Goal: Communication & Community: Answer question/provide support

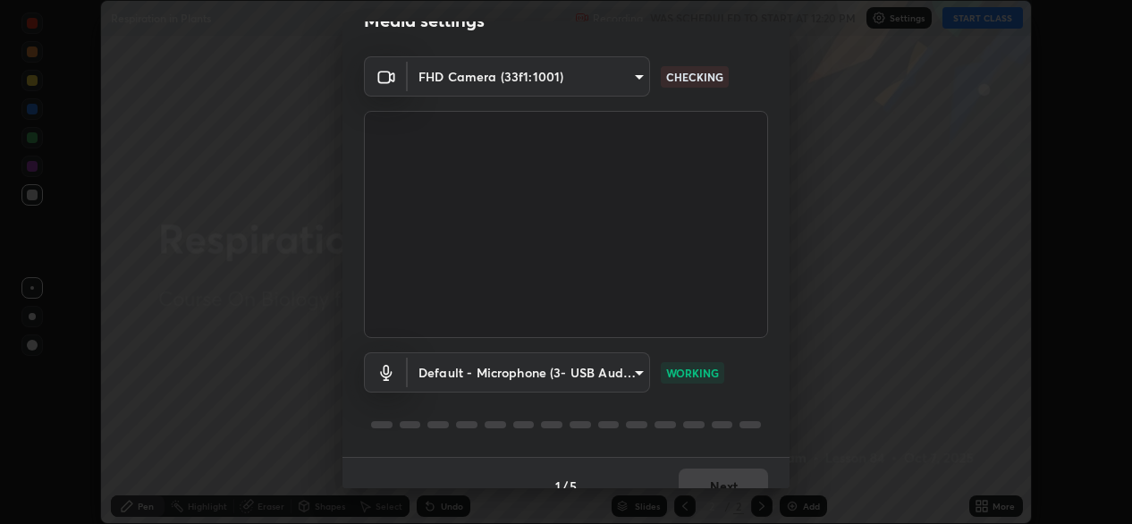
scroll to position [63, 0]
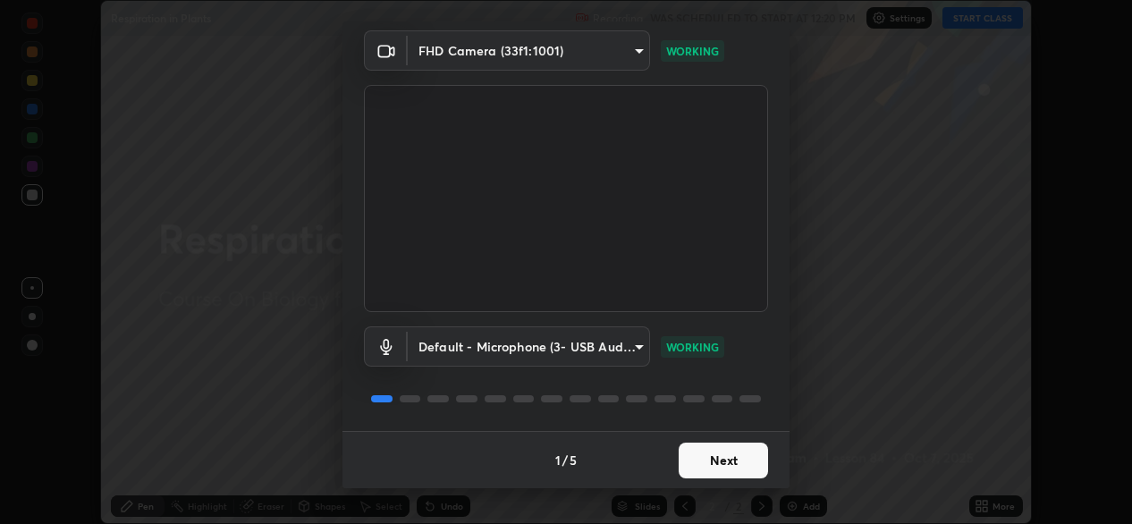
click at [695, 454] on button "Next" at bounding box center [723, 461] width 89 height 36
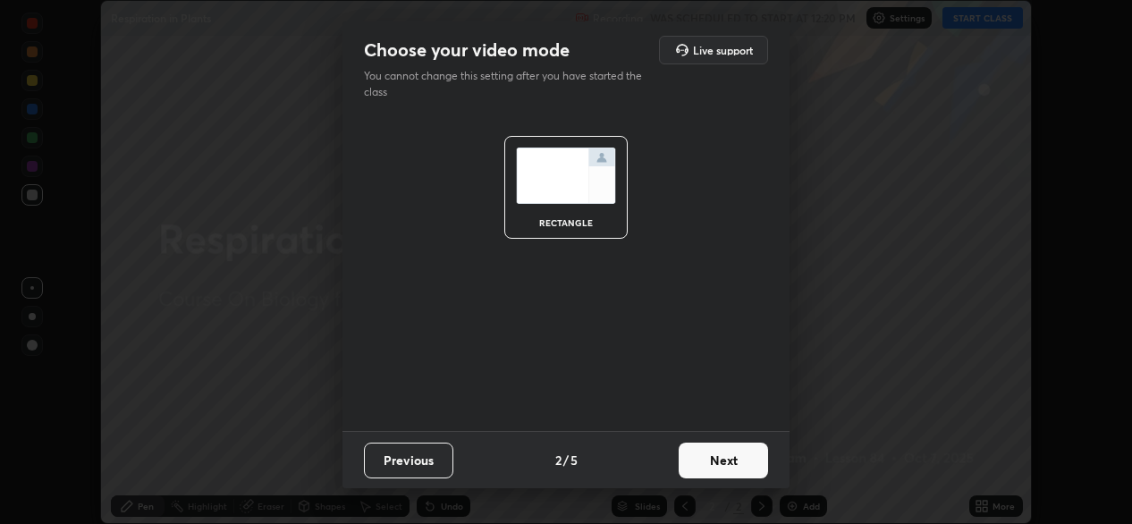
click at [700, 459] on button "Next" at bounding box center [723, 461] width 89 height 36
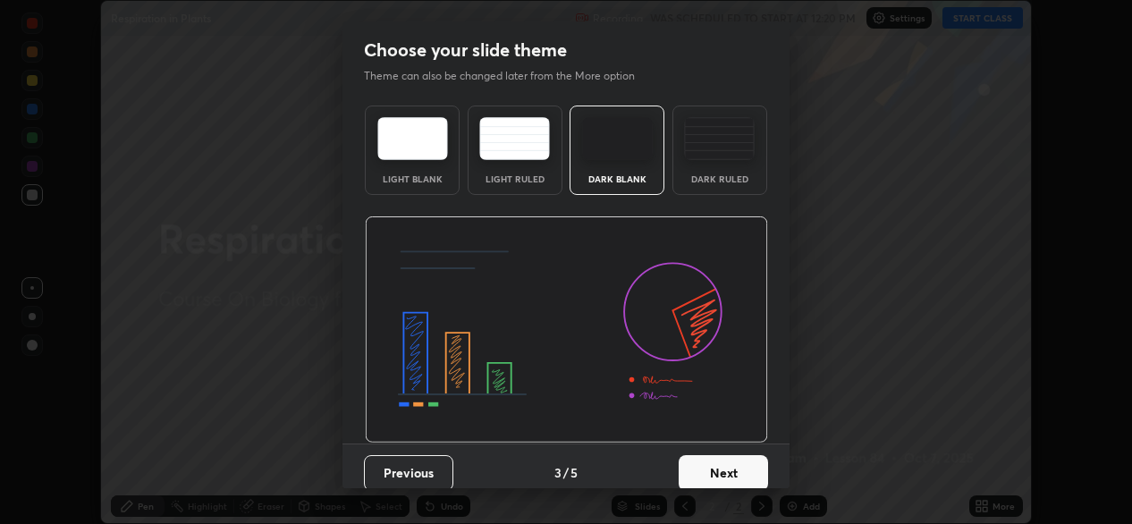
click at [705, 466] on button "Next" at bounding box center [723, 473] width 89 height 36
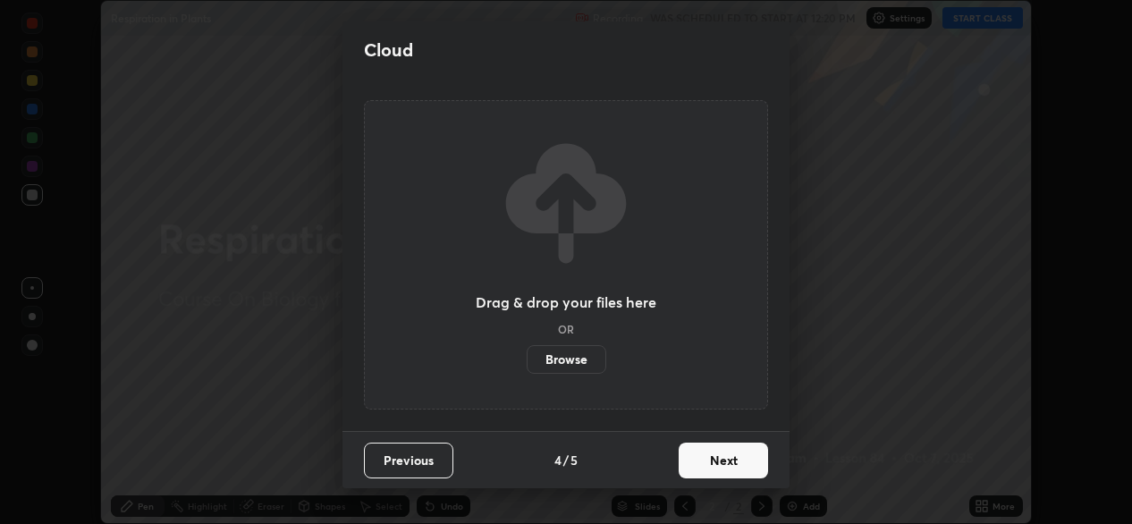
click at [706, 467] on button "Next" at bounding box center [723, 461] width 89 height 36
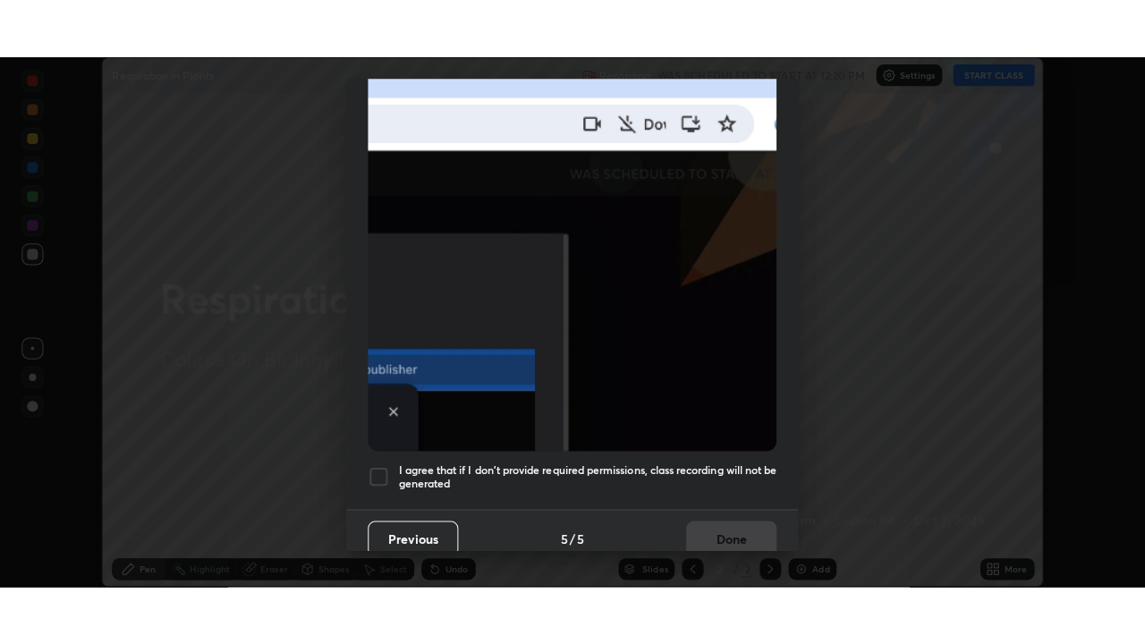
scroll to position [427, 0]
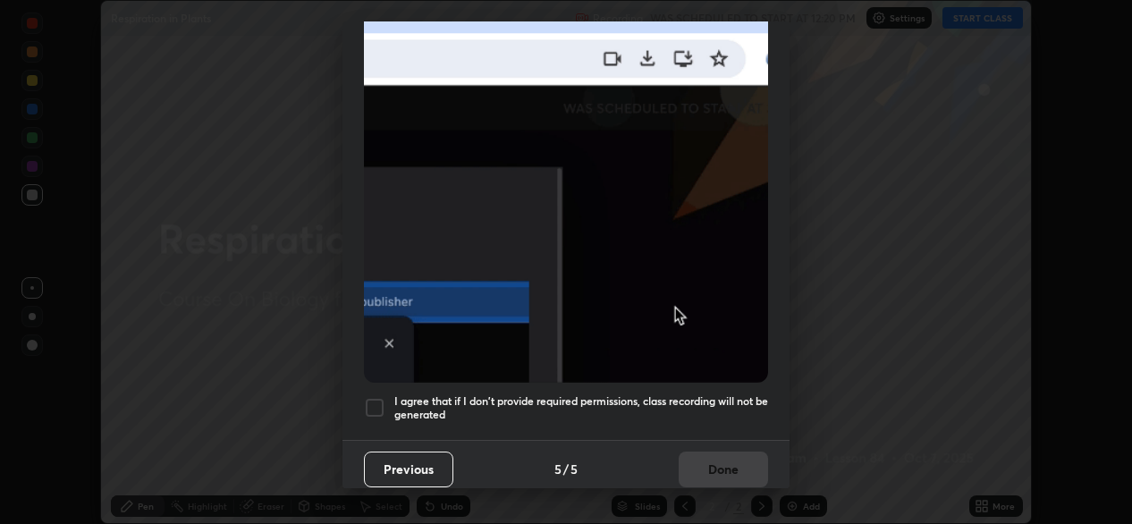
click at [374, 401] on div at bounding box center [374, 407] width 21 height 21
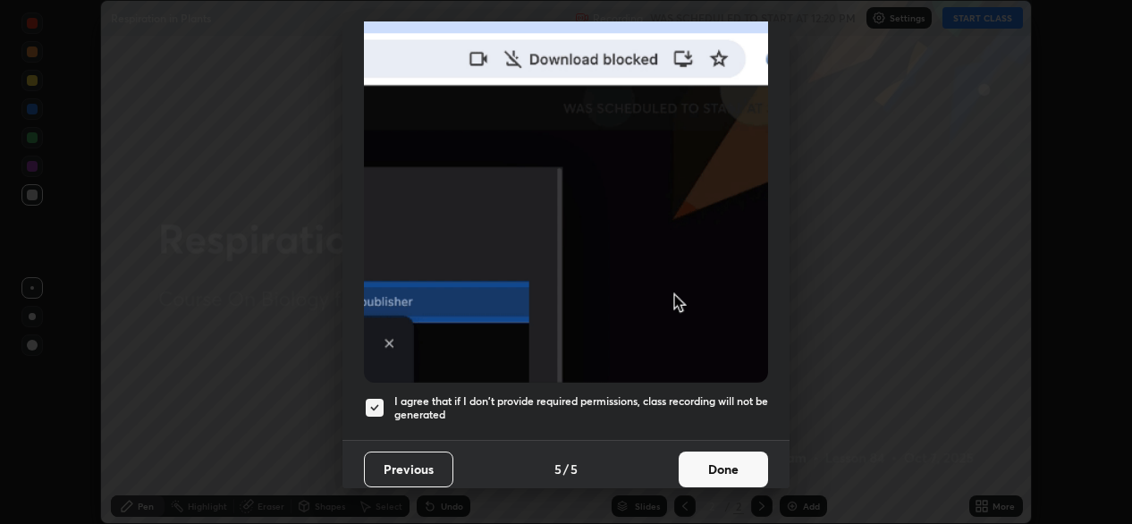
click at [684, 459] on button "Done" at bounding box center [723, 470] width 89 height 36
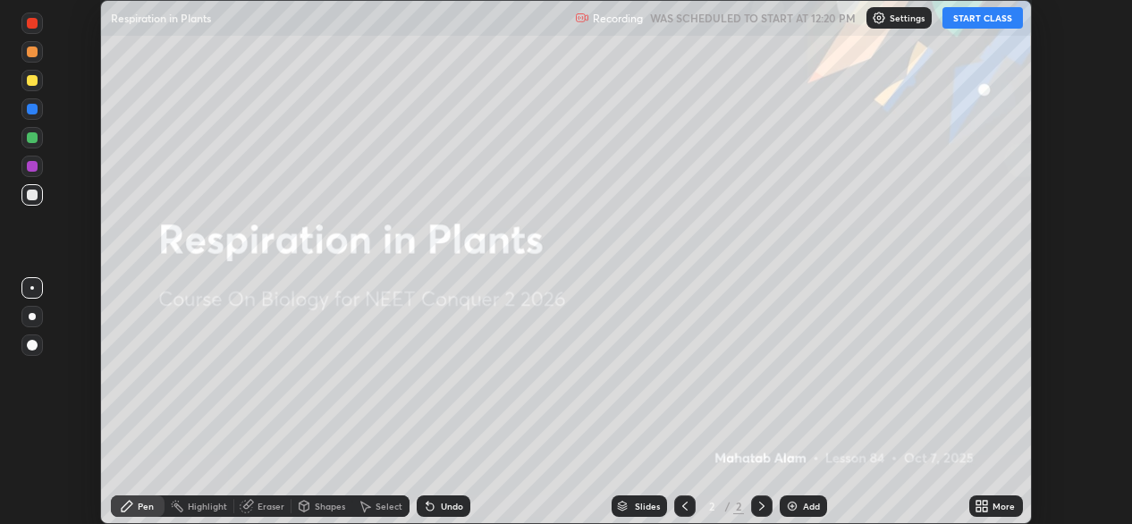
click at [984, 506] on icon at bounding box center [982, 506] width 14 height 14
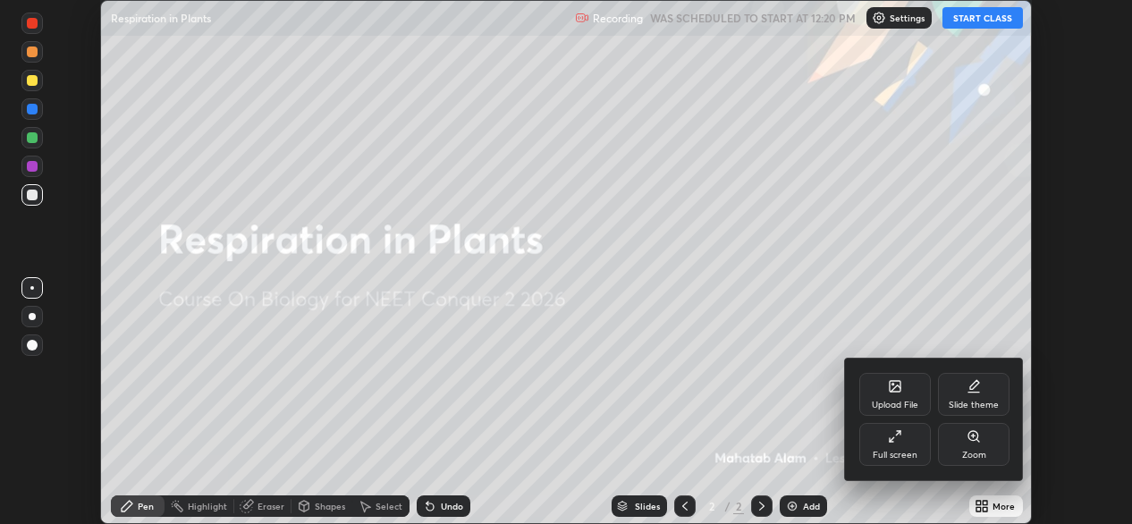
click at [900, 395] on div "Upload File" at bounding box center [895, 394] width 72 height 43
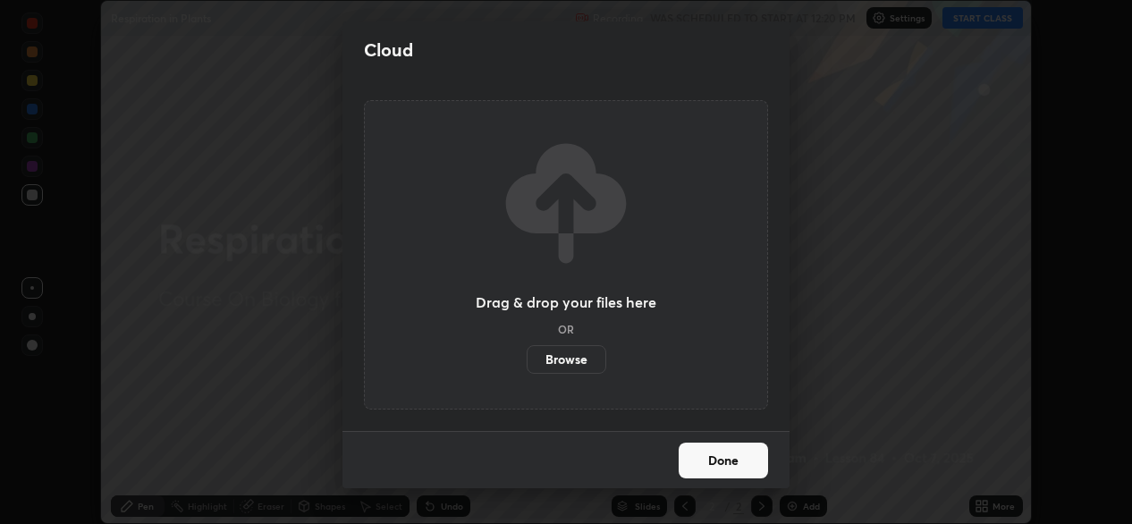
click at [587, 362] on label "Browse" at bounding box center [567, 359] width 80 height 29
click at [527, 362] on input "Browse" at bounding box center [527, 359] width 0 height 29
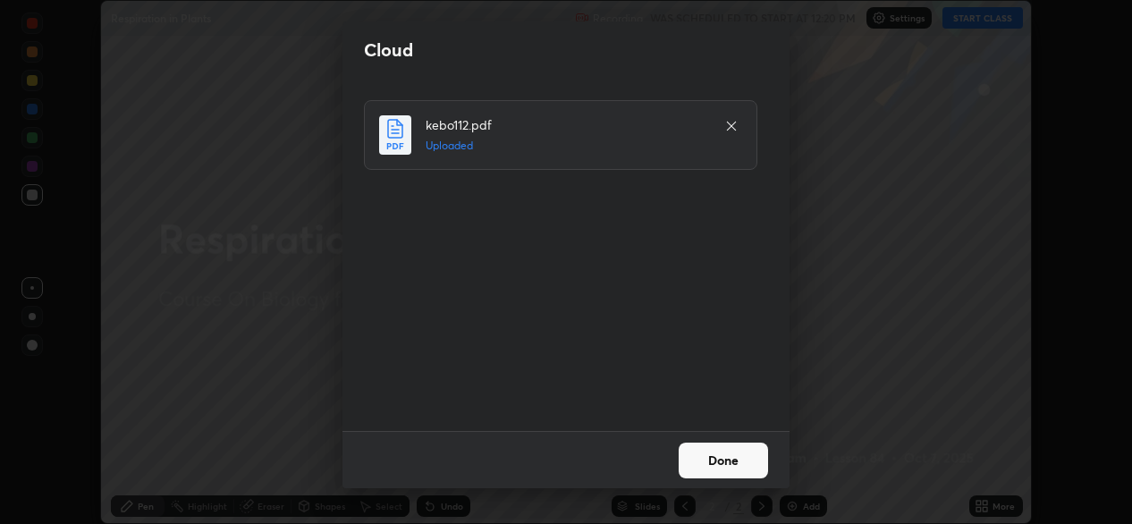
click at [740, 459] on button "Done" at bounding box center [723, 461] width 89 height 36
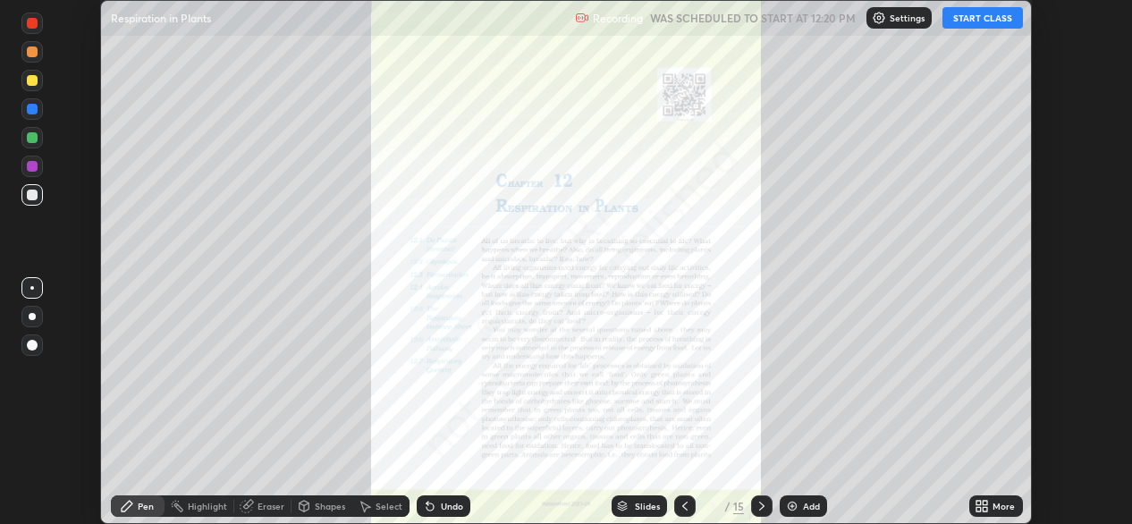
click at [681, 503] on icon at bounding box center [685, 506] width 14 height 14
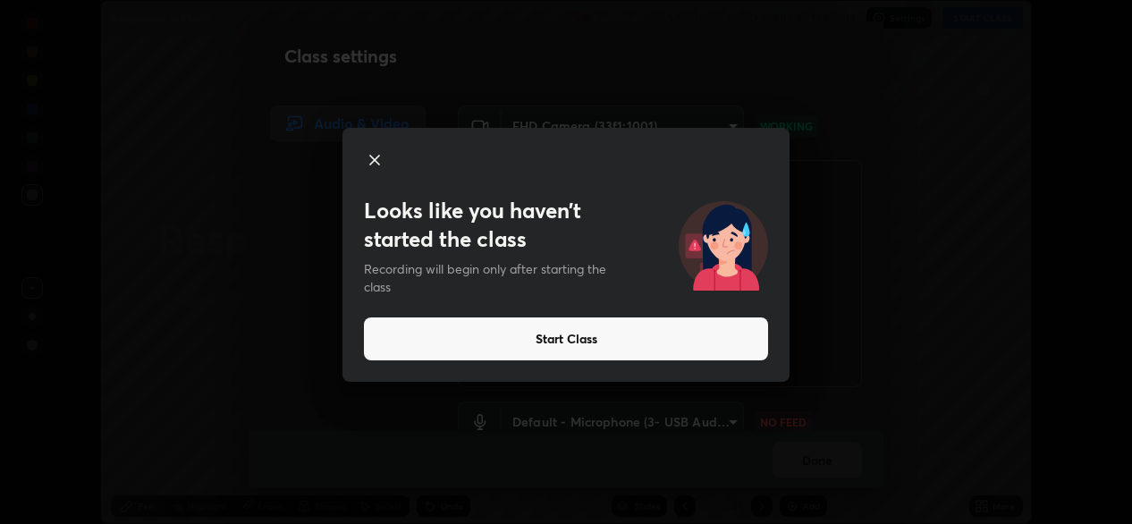
click at [374, 156] on icon at bounding box center [374, 159] width 21 height 21
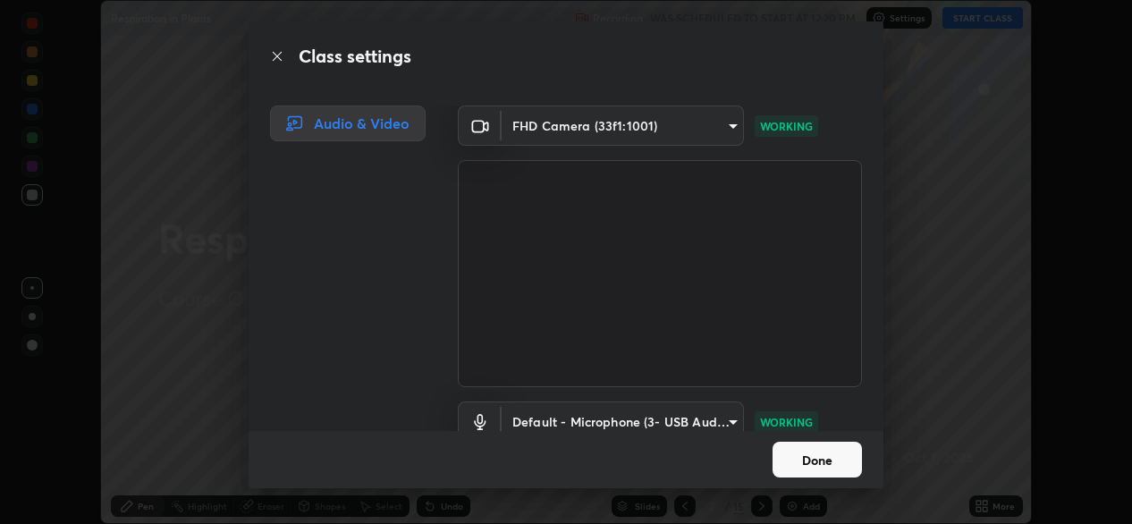
click at [821, 452] on button "Done" at bounding box center [817, 460] width 89 height 36
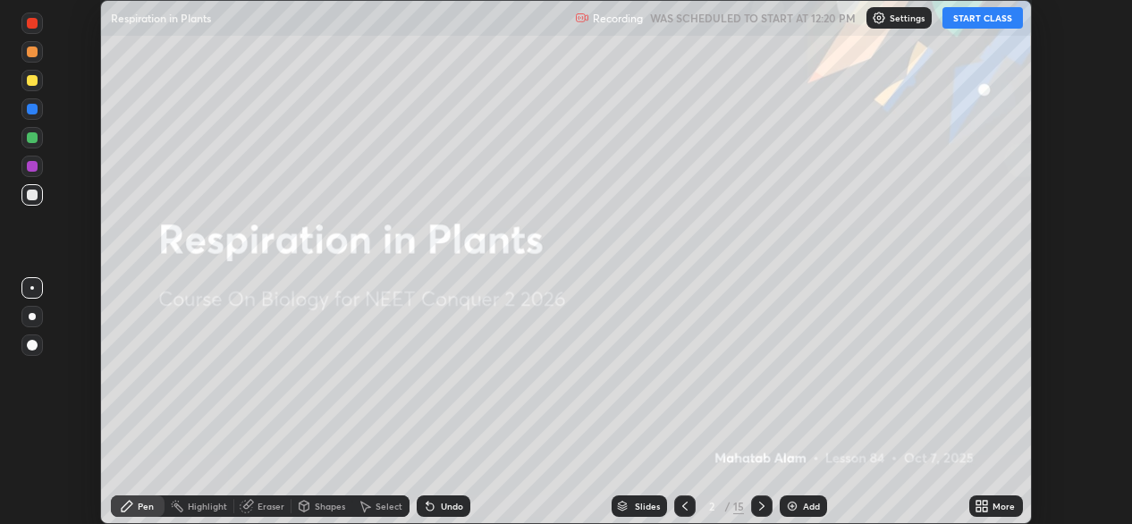
click at [980, 18] on button "START CLASS" at bounding box center [983, 17] width 80 height 21
click at [985, 503] on icon at bounding box center [986, 503] width 4 height 4
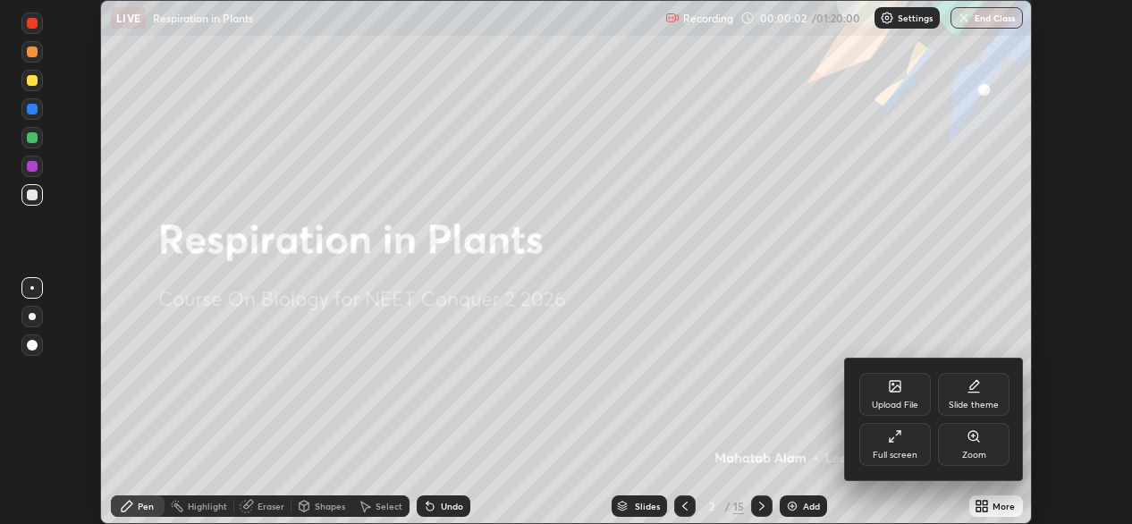
click at [915, 451] on div "Full screen" at bounding box center [895, 455] width 45 height 9
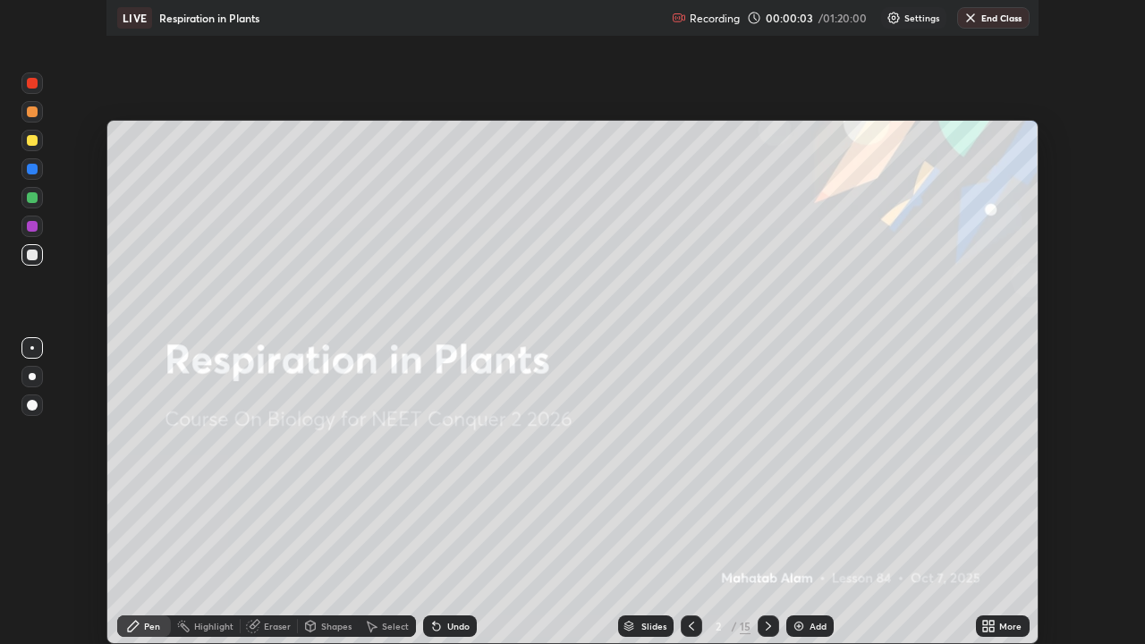
scroll to position [644, 1145]
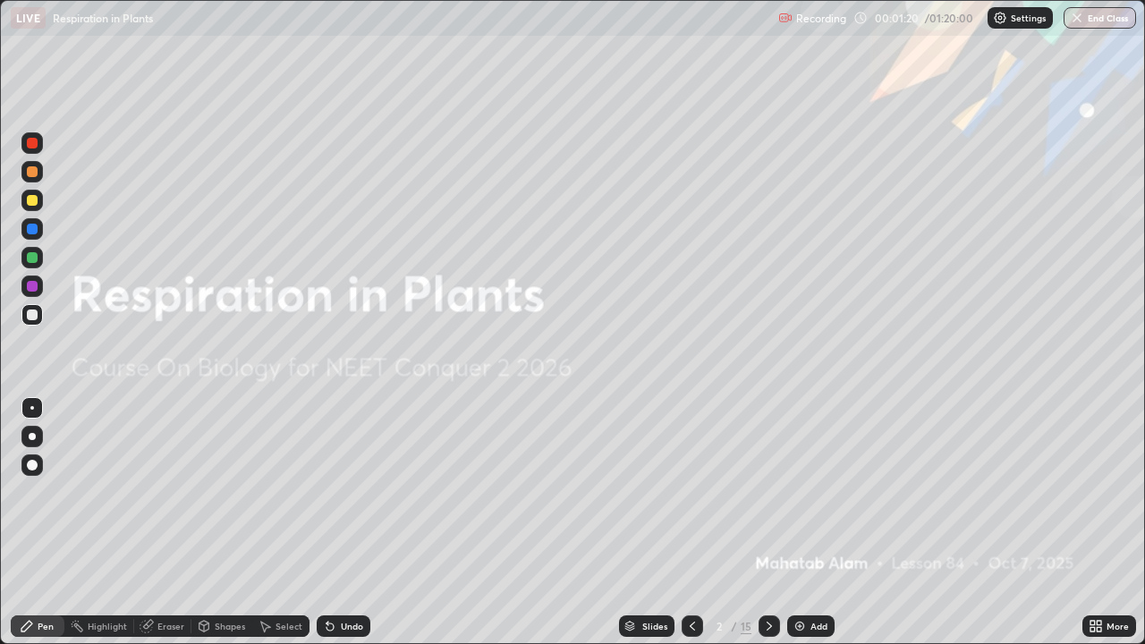
click at [796, 523] on img at bounding box center [799, 626] width 14 height 14
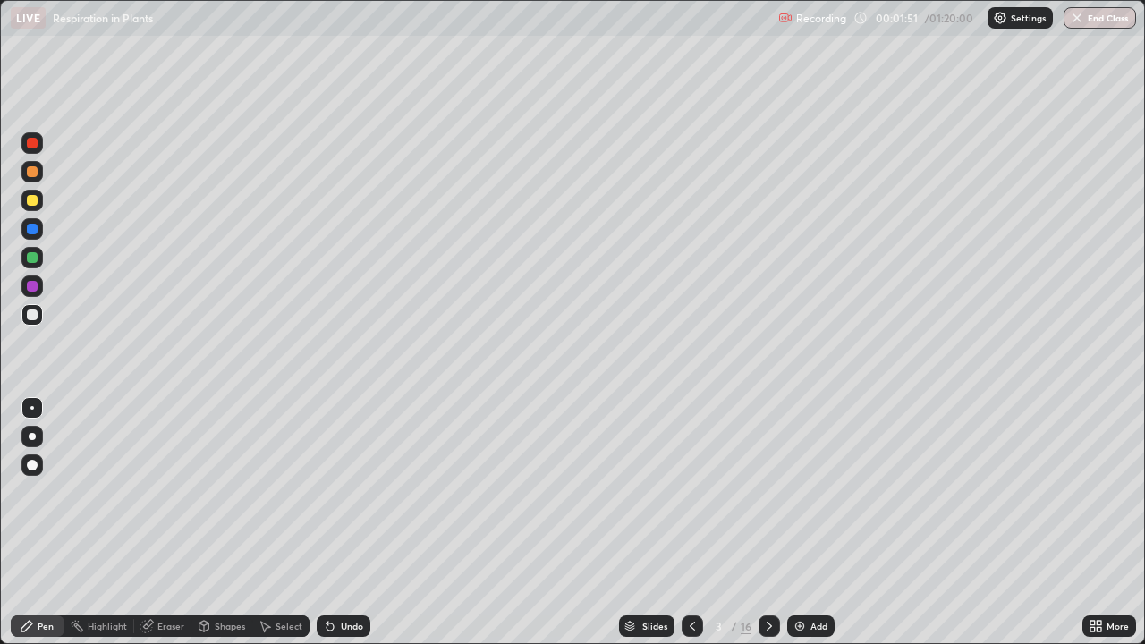
click at [33, 147] on div at bounding box center [32, 143] width 11 height 11
click at [30, 436] on div at bounding box center [32, 436] width 7 height 7
click at [41, 147] on div at bounding box center [31, 142] width 21 height 21
click at [32, 436] on div at bounding box center [32, 436] width 7 height 7
click at [32, 172] on div at bounding box center [32, 171] width 11 height 11
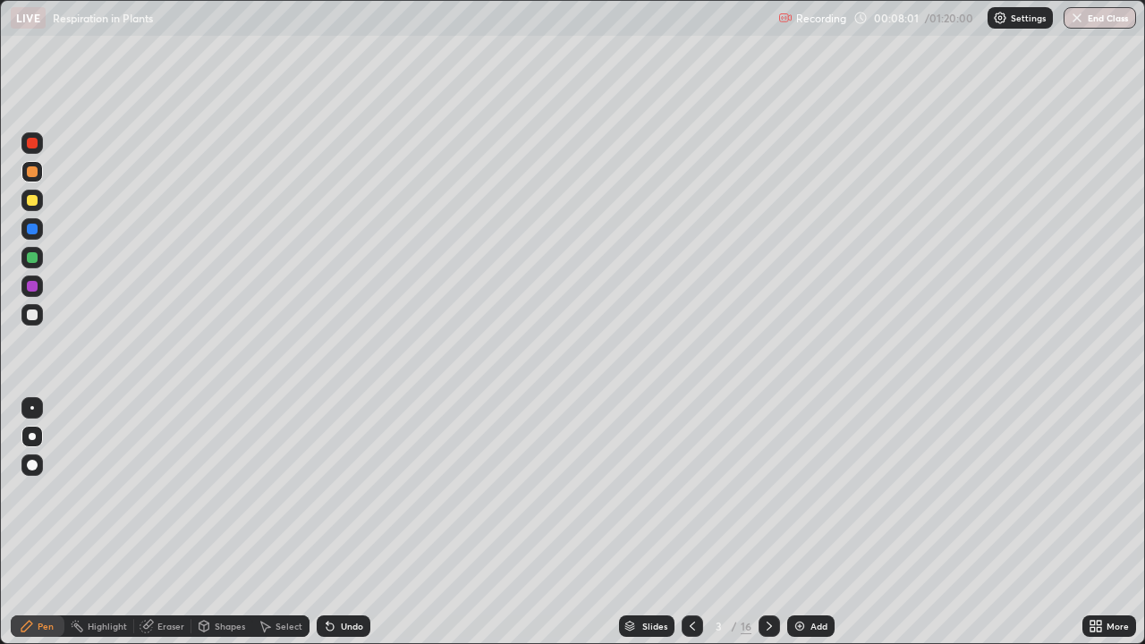
click at [159, 523] on div "Eraser" at bounding box center [170, 625] width 27 height 9
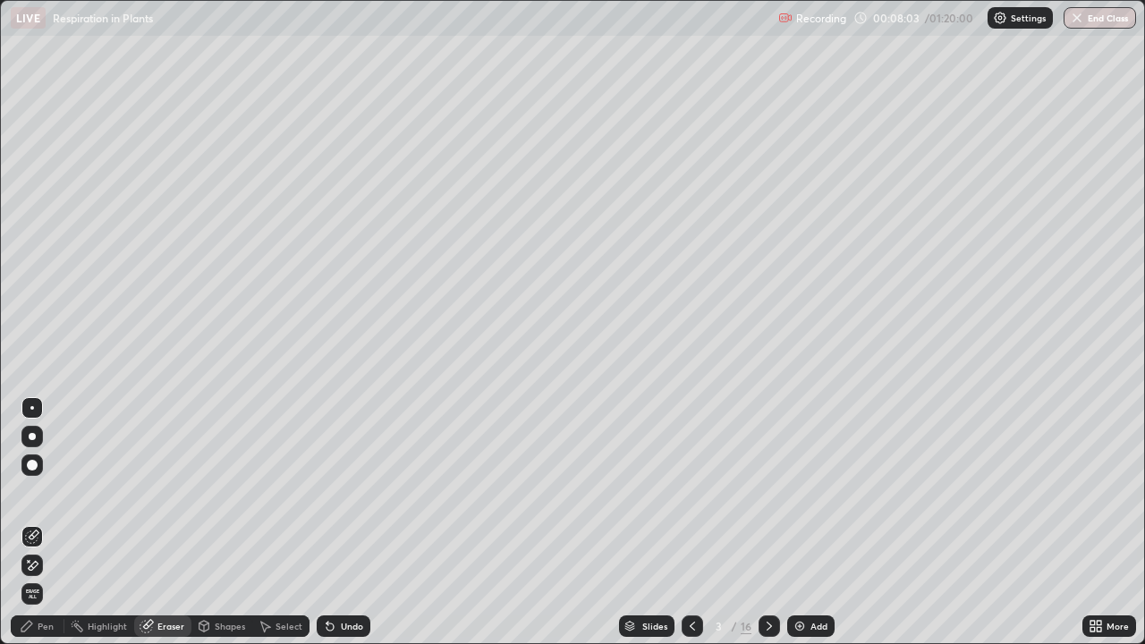
click at [47, 523] on div "Pen" at bounding box center [38, 625] width 54 height 21
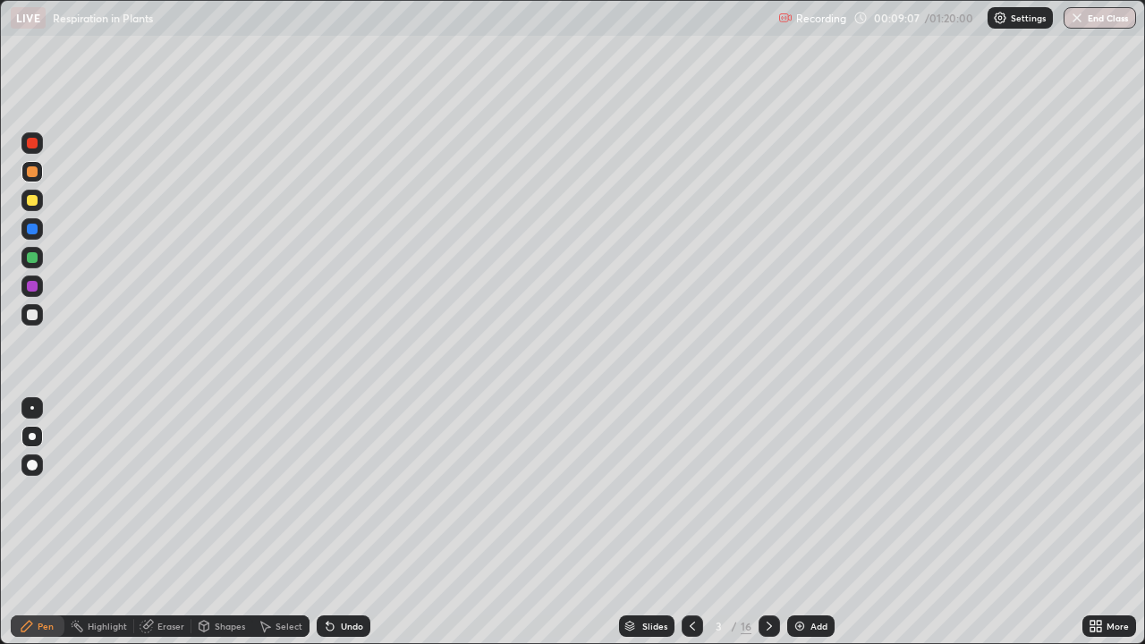
click at [278, 523] on div "Select" at bounding box center [288, 625] width 27 height 9
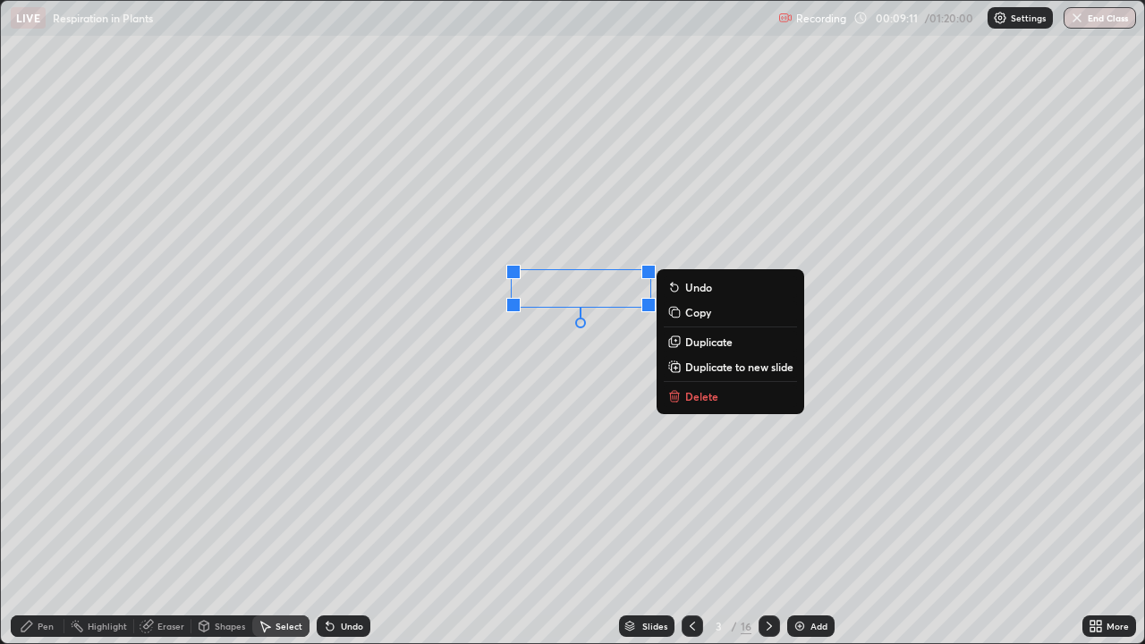
click at [490, 366] on div "0 ° Undo Copy Duplicate Duplicate to new slide Delete" at bounding box center [573, 322] width 1144 height 643
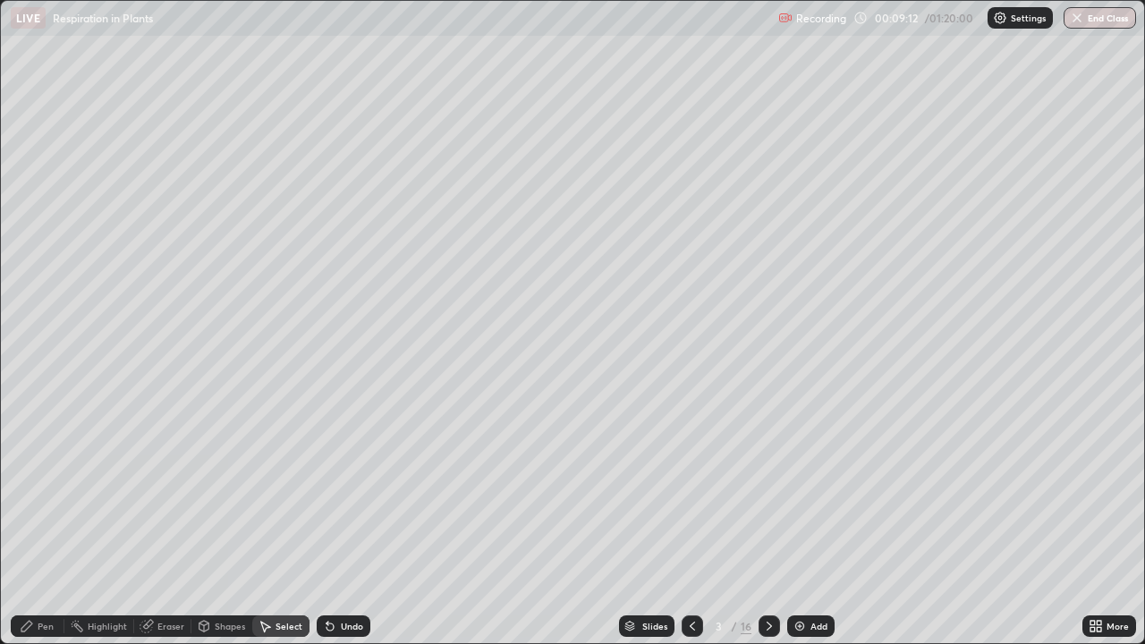
click at [48, 523] on div "Pen" at bounding box center [46, 625] width 16 height 9
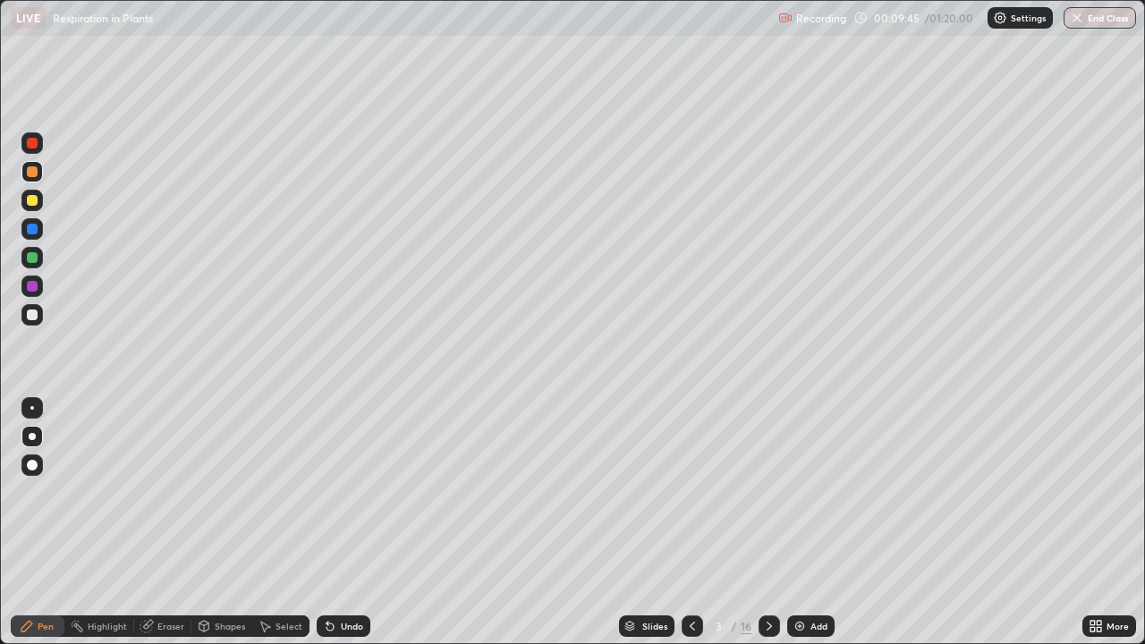
click at [173, 523] on div "Eraser" at bounding box center [170, 625] width 27 height 9
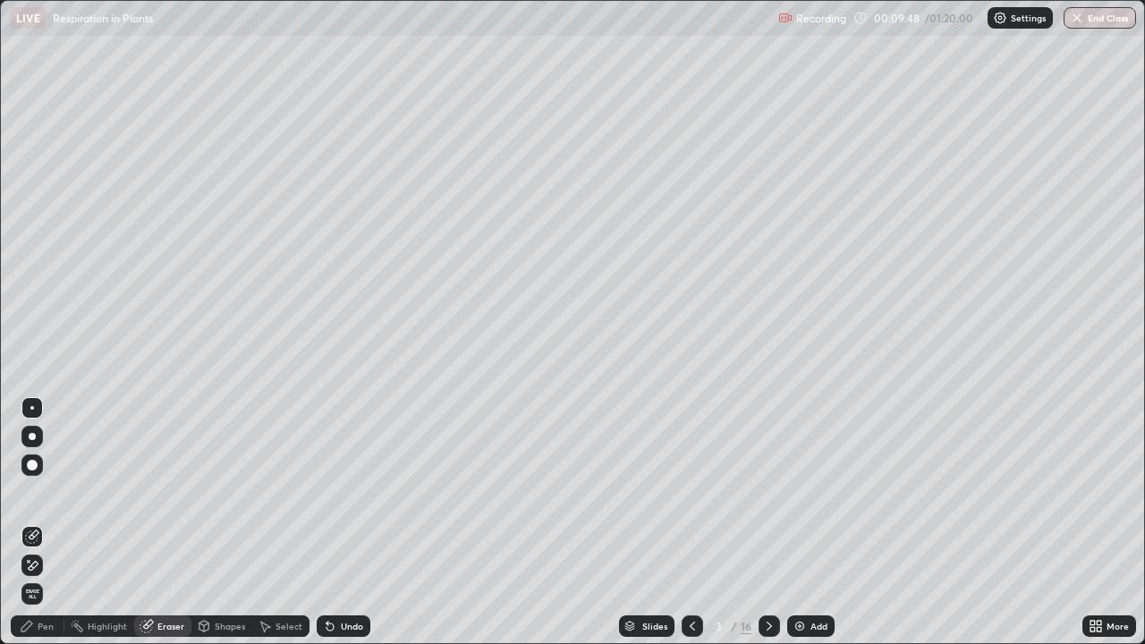
click at [45, 523] on div "Pen" at bounding box center [46, 625] width 16 height 9
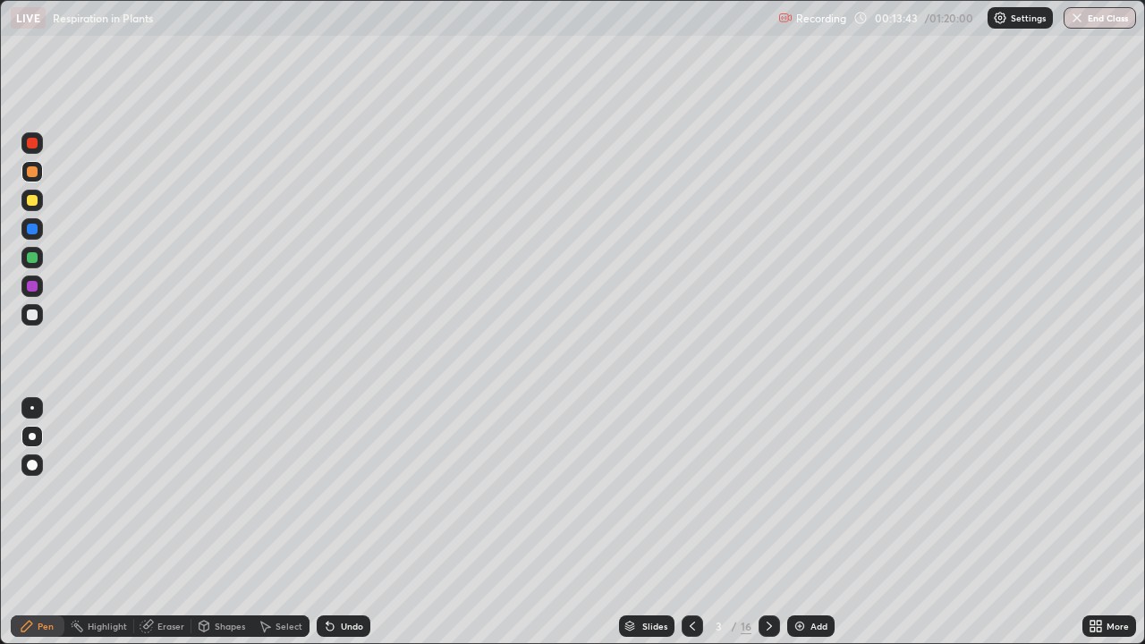
click at [32, 287] on div at bounding box center [32, 286] width 11 height 11
click at [34, 414] on div at bounding box center [31, 407] width 21 height 21
click at [732, 523] on div "/" at bounding box center [733, 626] width 5 height 11
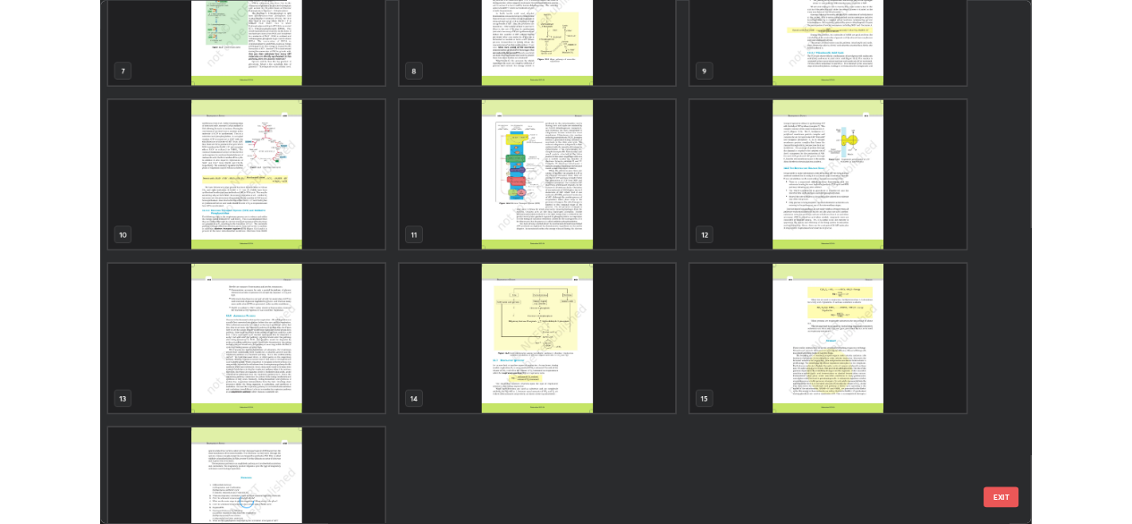
scroll to position [562, 0]
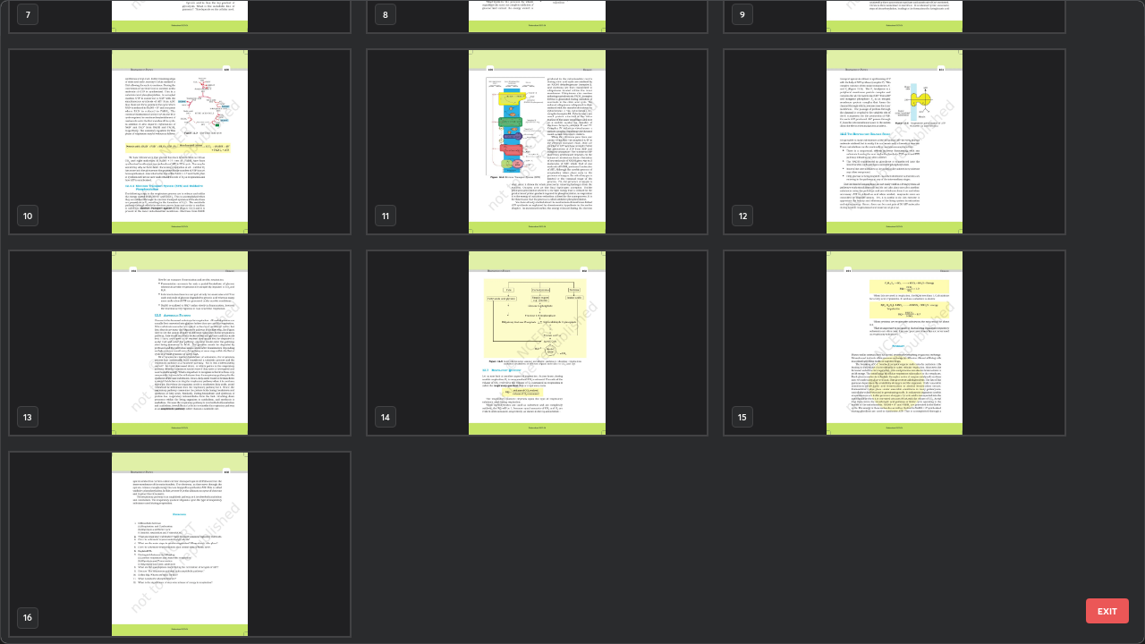
click at [636, 195] on img "grid" at bounding box center [538, 141] width 340 height 183
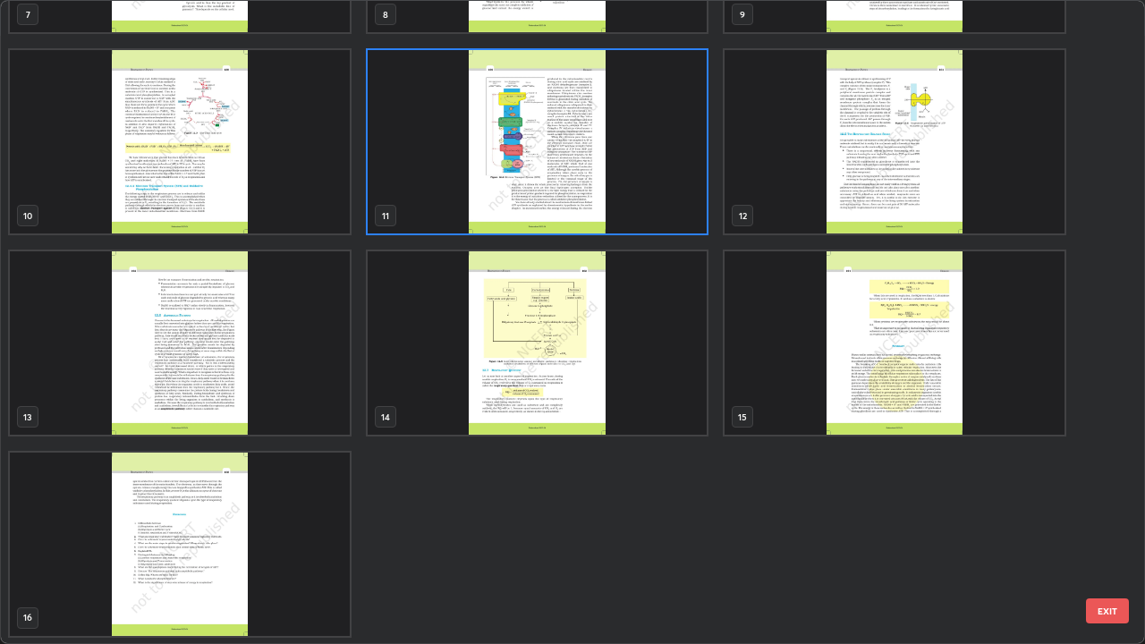
click at [637, 192] on img "grid" at bounding box center [538, 141] width 340 height 183
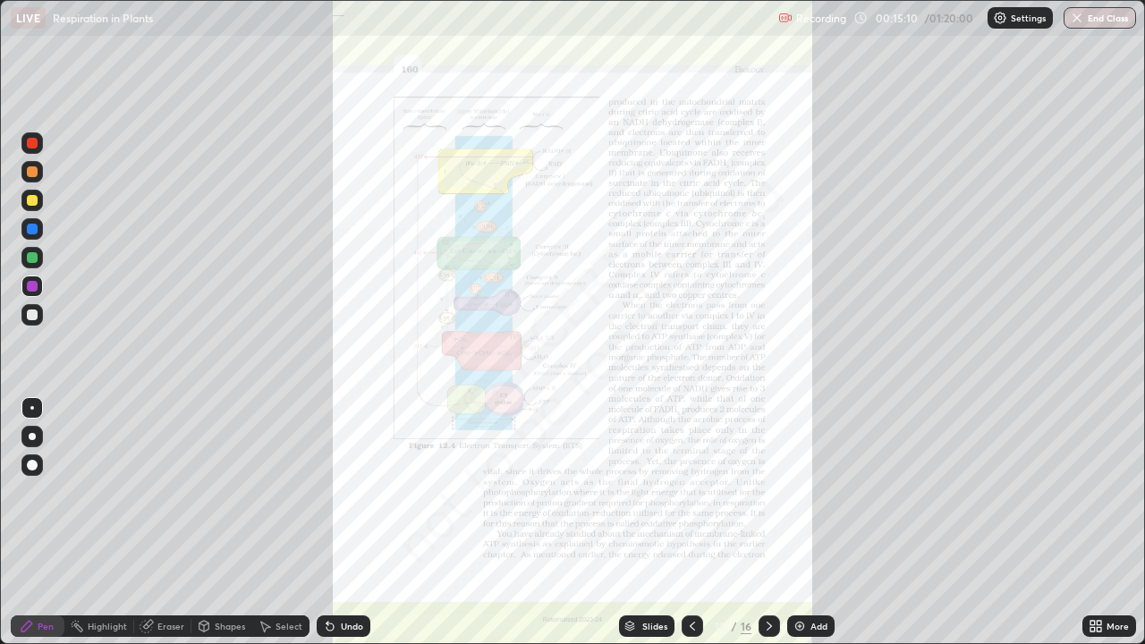
click at [1098, 523] on icon at bounding box center [1098, 623] width 4 height 4
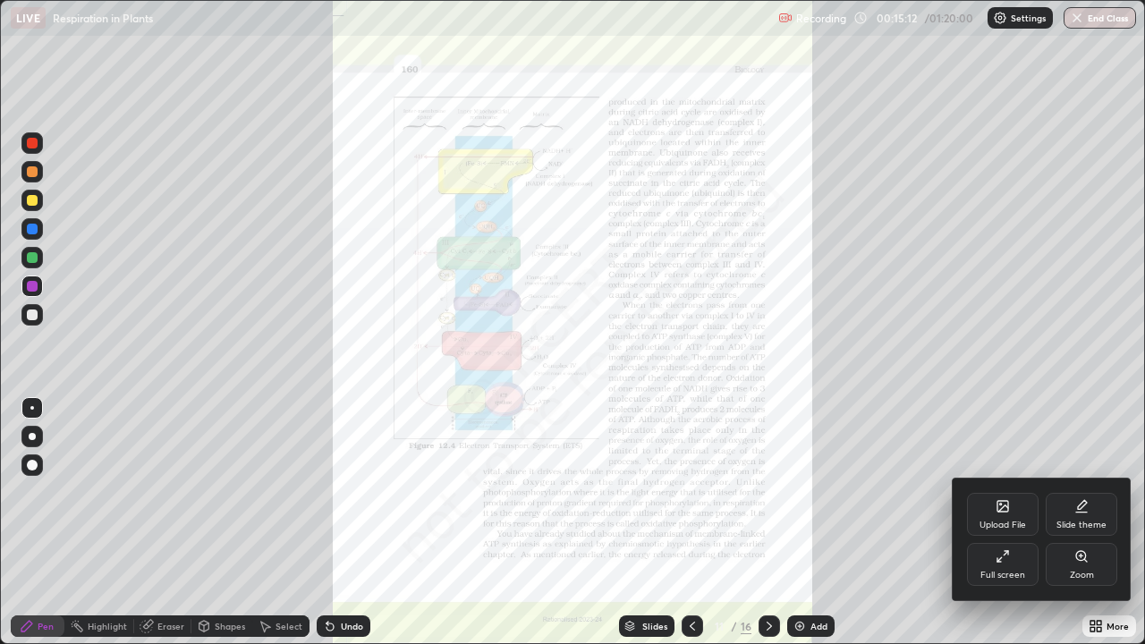
click at [1009, 523] on div "Full screen" at bounding box center [1002, 575] width 45 height 9
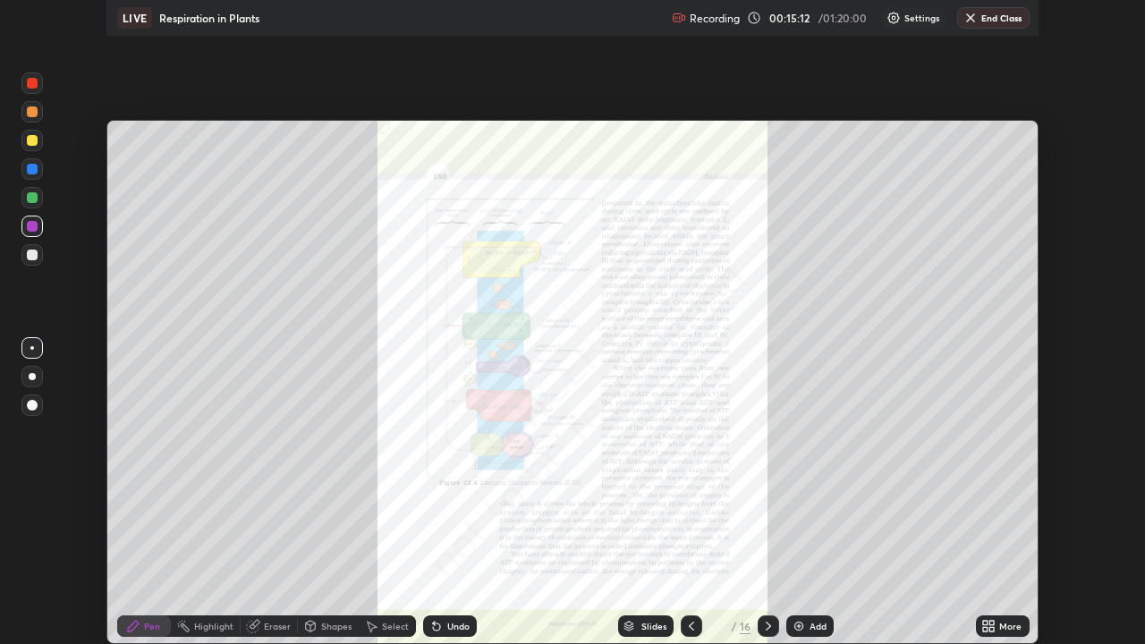
scroll to position [88900, 88292]
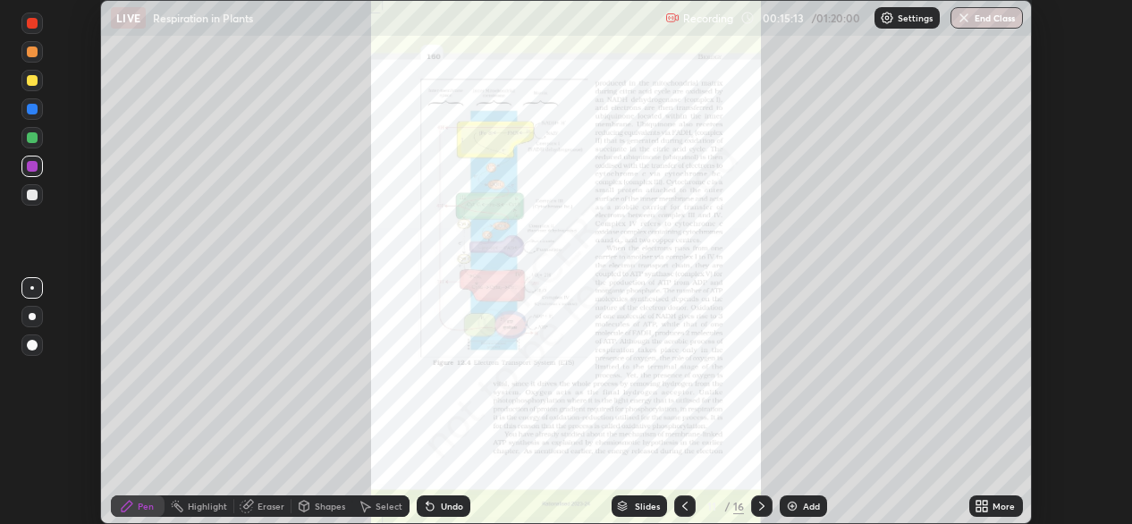
click at [983, 506] on icon at bounding box center [982, 506] width 14 height 14
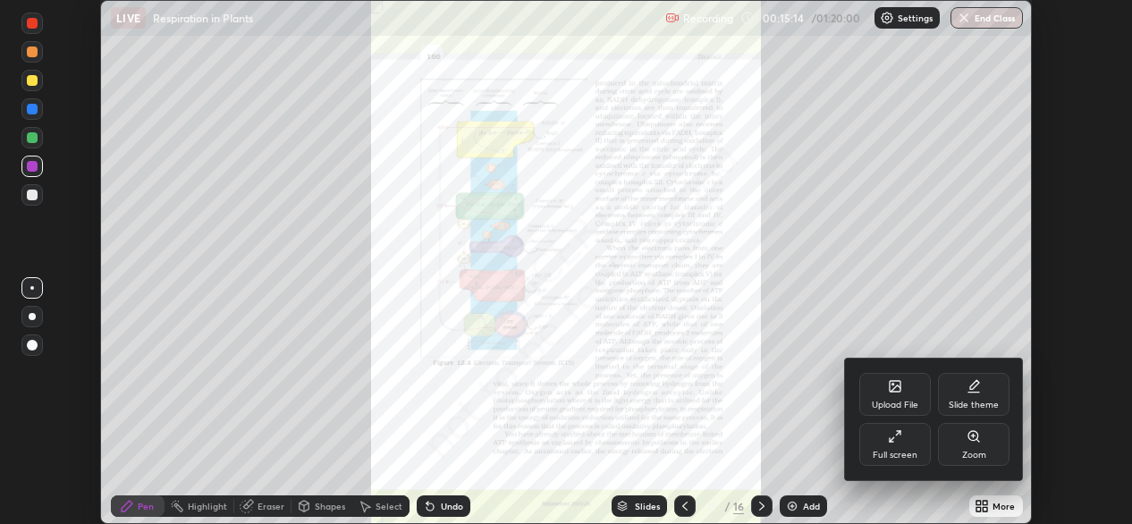
click at [902, 452] on div "Full screen" at bounding box center [895, 455] width 45 height 9
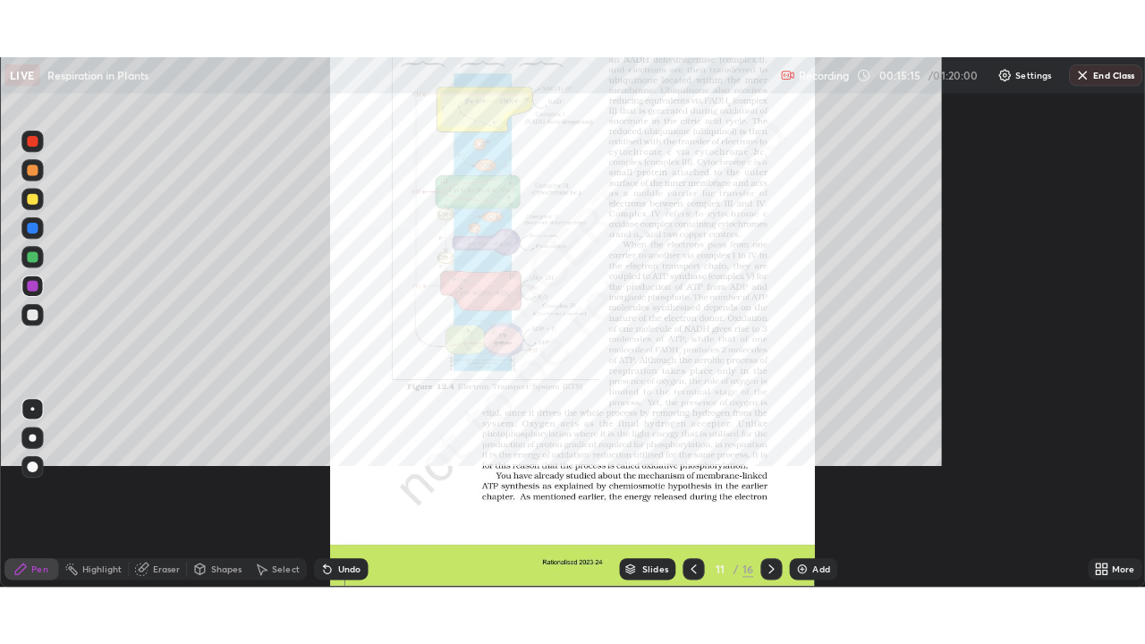
scroll to position [644, 1145]
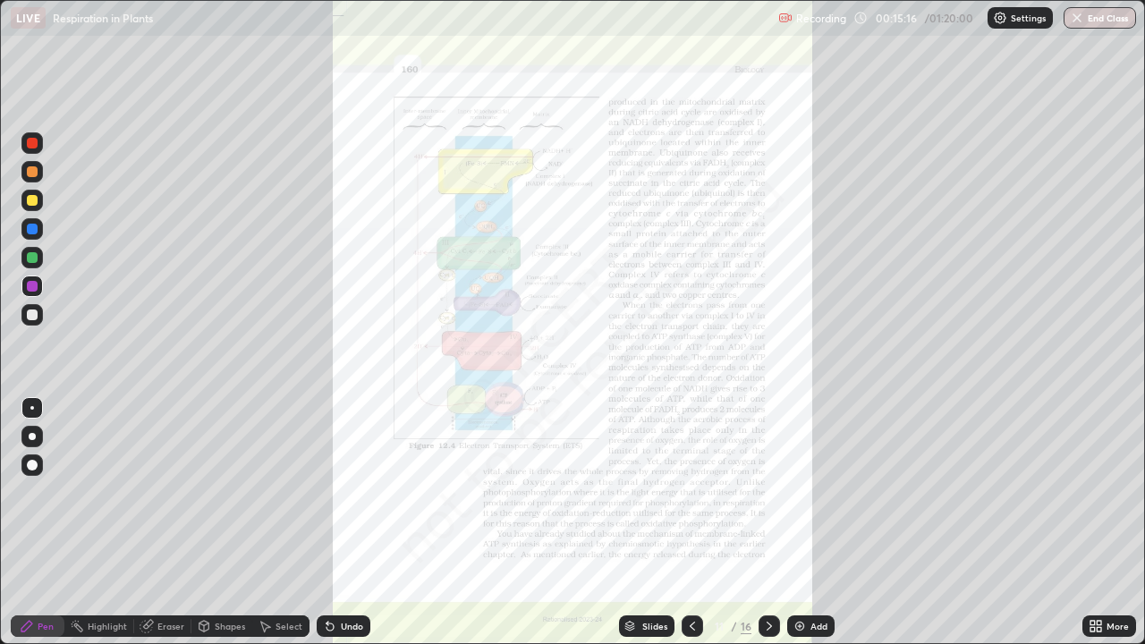
click at [1092, 523] on icon at bounding box center [1092, 623] width 4 height 4
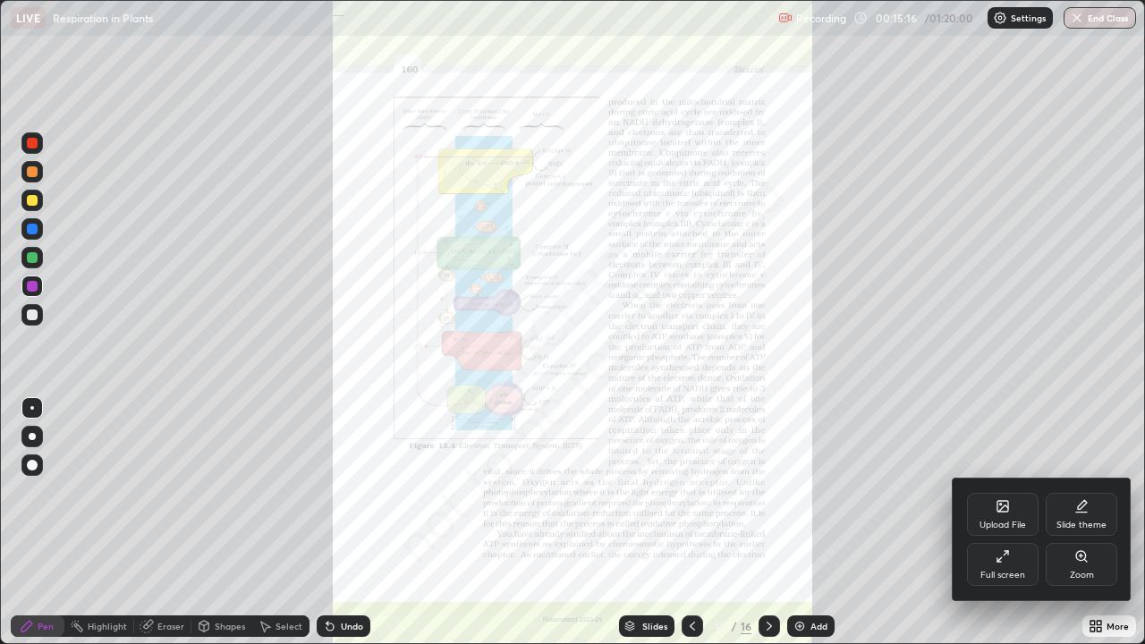
click at [1085, 523] on div "Zoom" at bounding box center [1081, 564] width 72 height 43
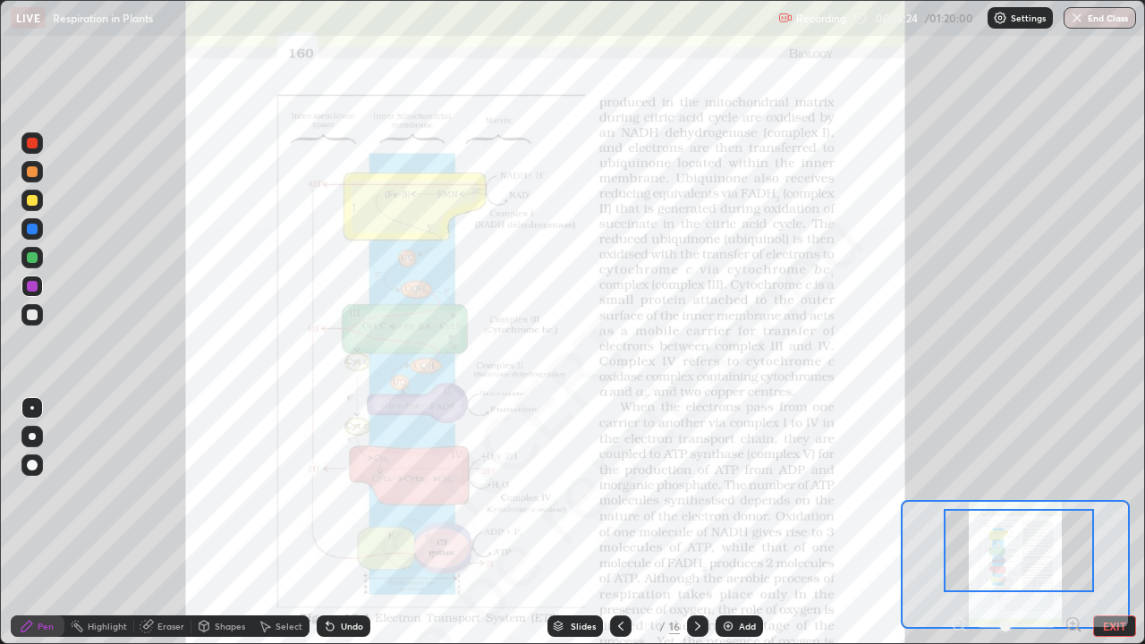
click at [1038, 523] on div at bounding box center [1018, 550] width 150 height 83
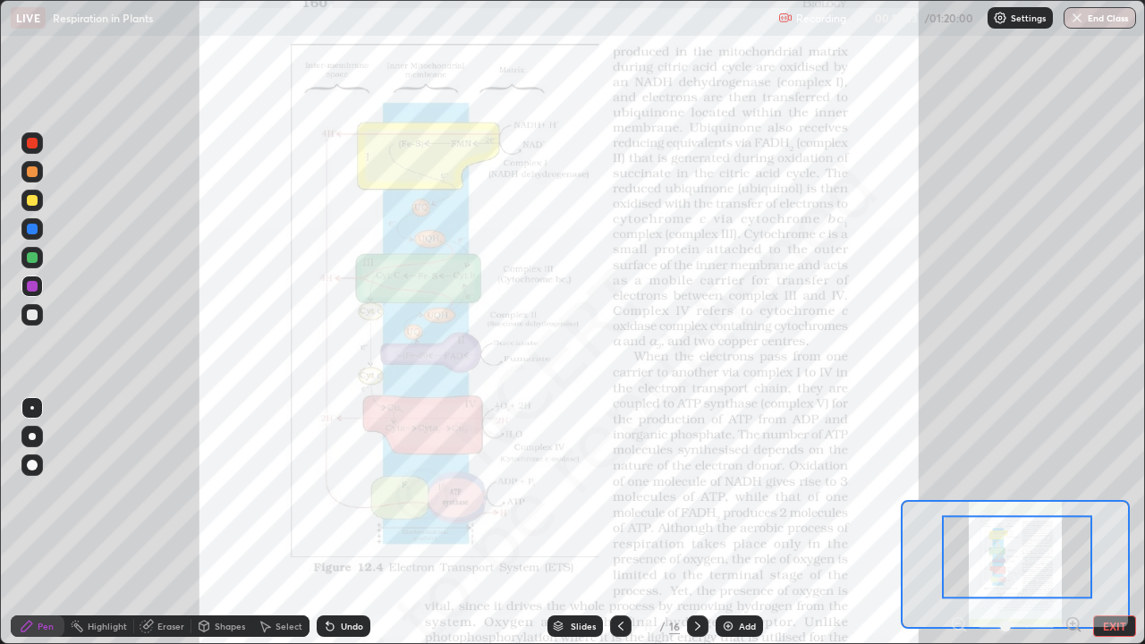
click at [35, 150] on div at bounding box center [31, 142] width 21 height 21
click at [36, 261] on div at bounding box center [32, 257] width 11 height 11
click at [32, 286] on div at bounding box center [32, 286] width 11 height 11
click at [164, 523] on div "Eraser" at bounding box center [170, 625] width 27 height 9
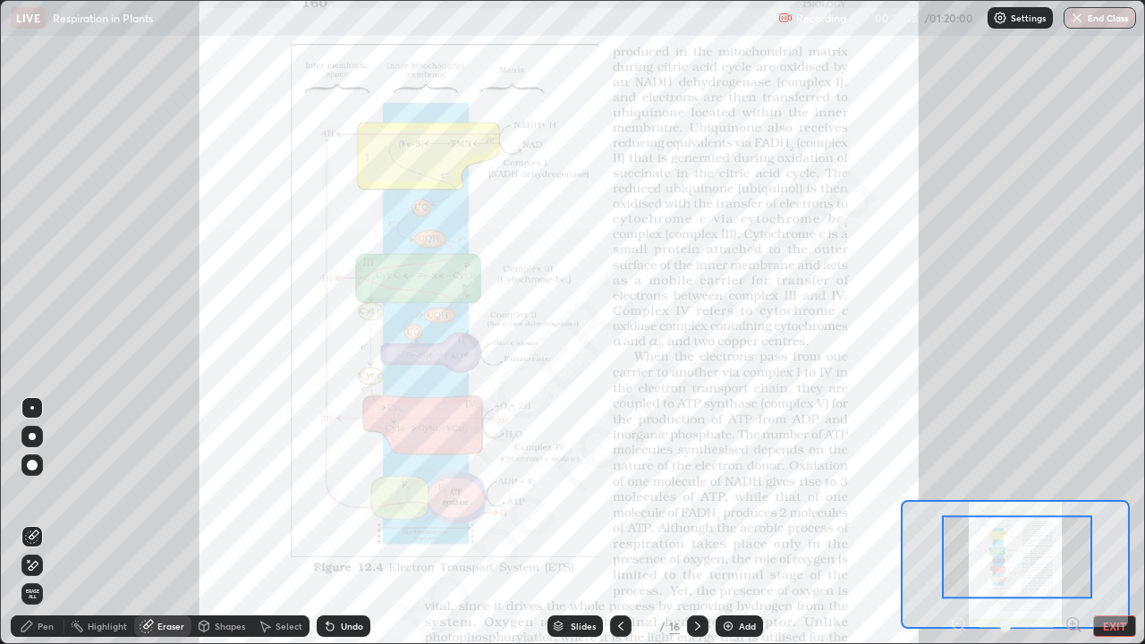
click at [30, 523] on icon at bounding box center [34, 565] width 10 height 9
click at [39, 523] on div "Pen" at bounding box center [46, 625] width 16 height 9
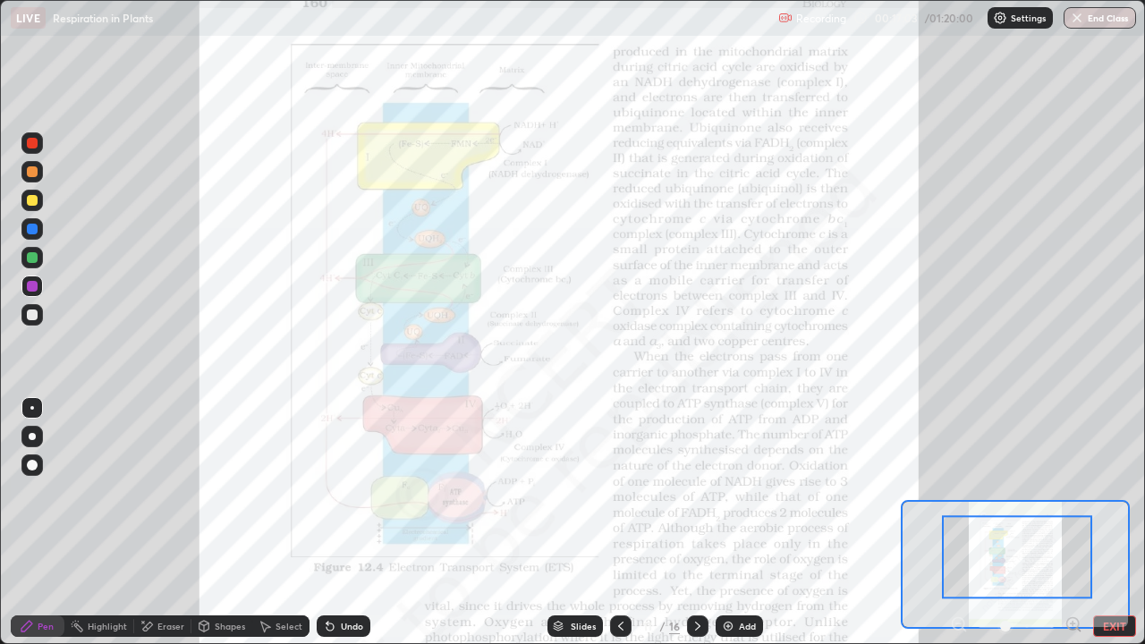
click at [30, 143] on div at bounding box center [32, 143] width 11 height 11
click at [29, 255] on div at bounding box center [32, 257] width 11 height 11
click at [32, 408] on div at bounding box center [32, 408] width 4 height 4
click at [33, 286] on div at bounding box center [32, 286] width 11 height 11
click at [696, 523] on icon at bounding box center [697, 626] width 14 height 14
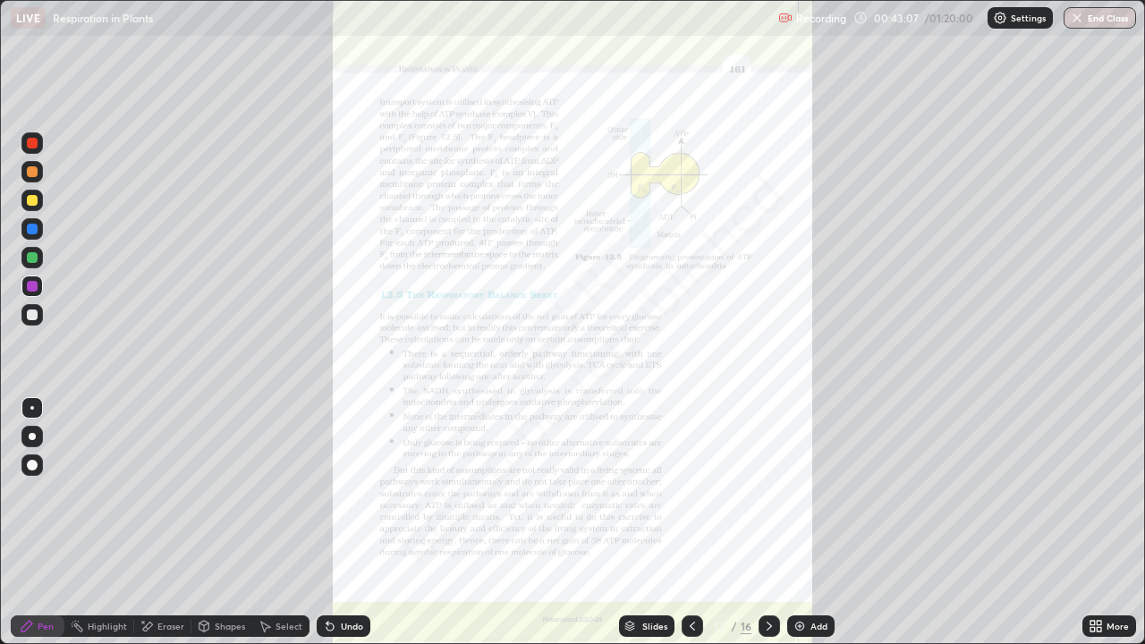
click at [692, 523] on icon at bounding box center [691, 625] width 5 height 9
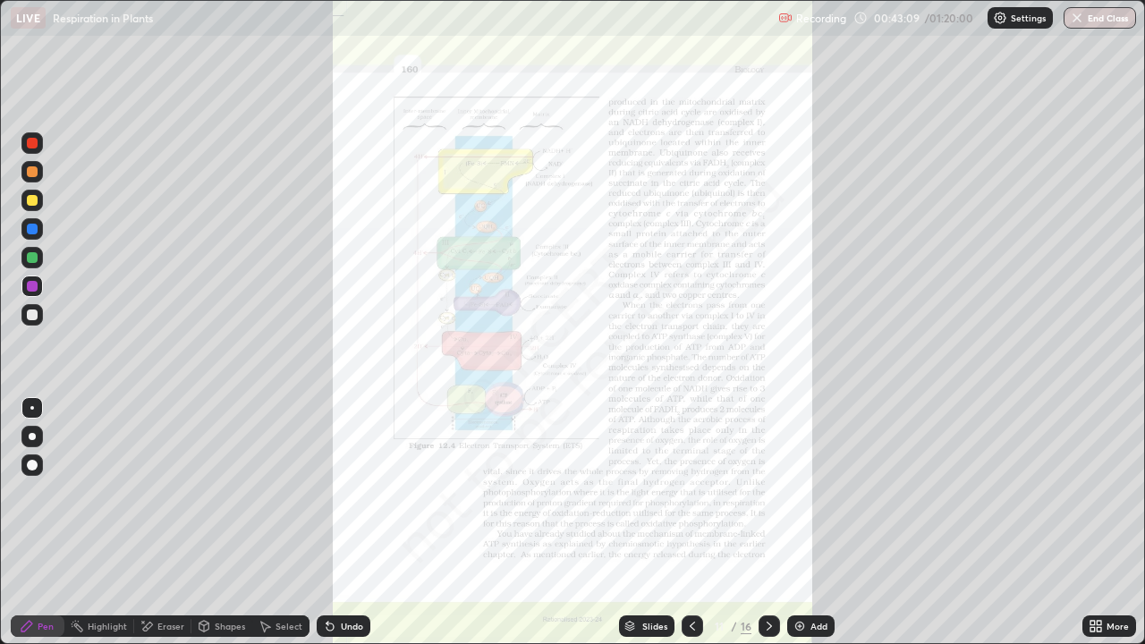
click at [179, 523] on div "Eraser" at bounding box center [170, 625] width 27 height 9
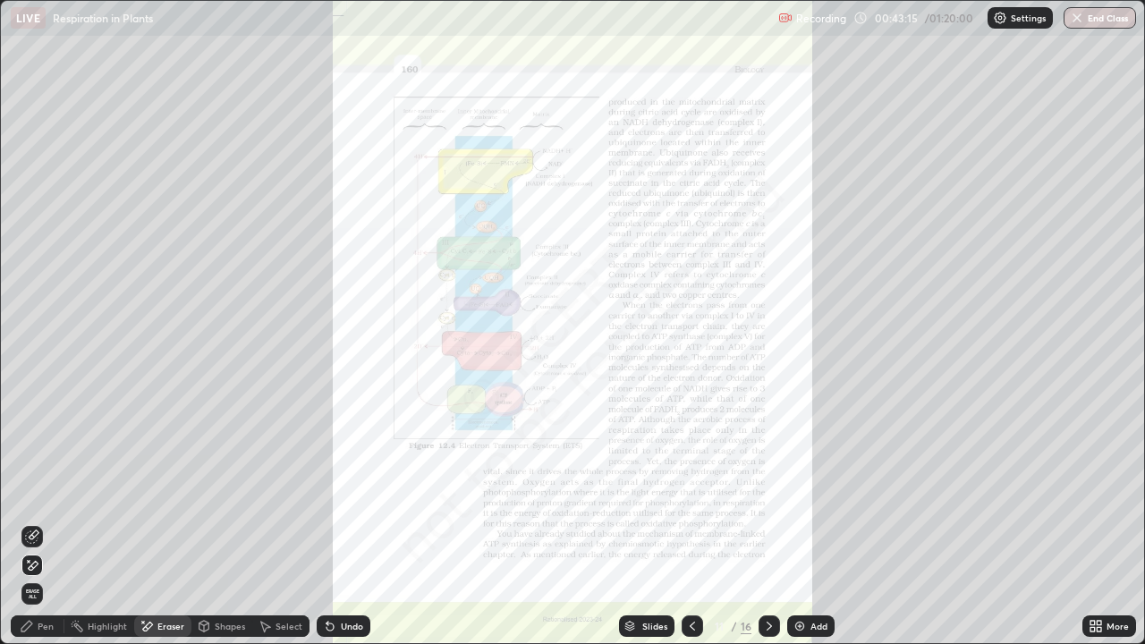
click at [690, 523] on icon at bounding box center [692, 626] width 14 height 14
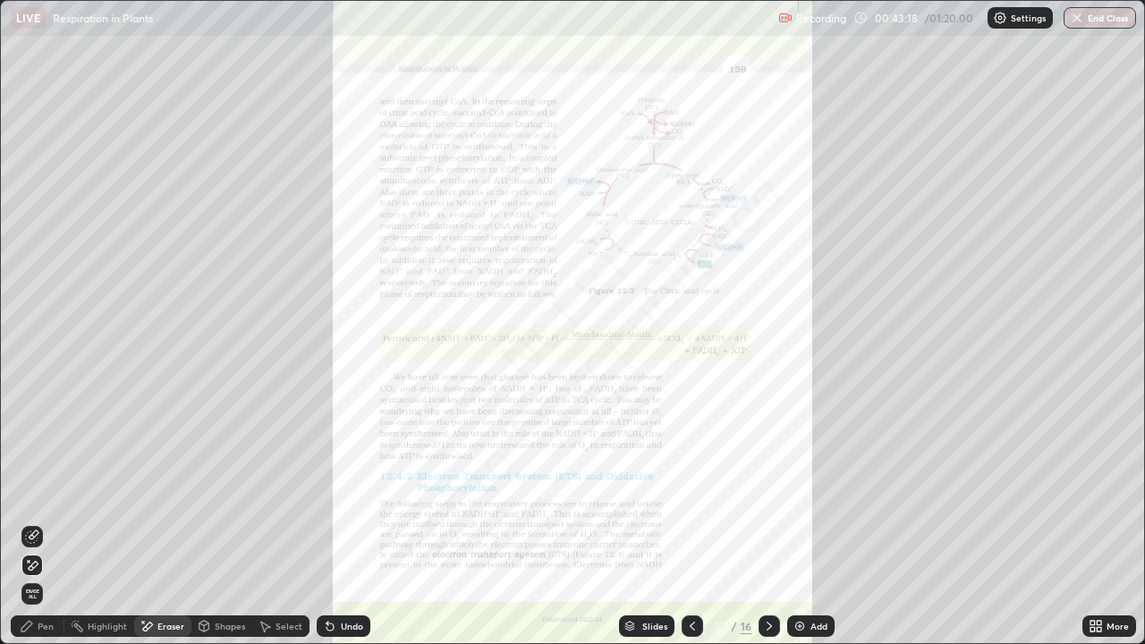
click at [1098, 523] on icon at bounding box center [1095, 626] width 14 height 14
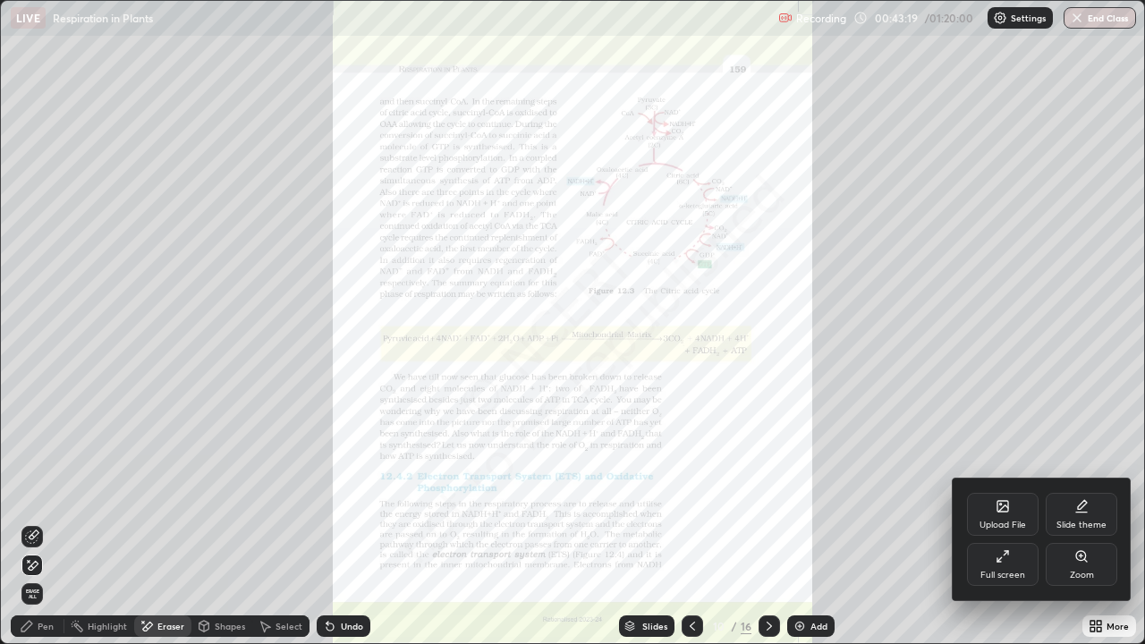
click at [1076, 523] on div "Zoom" at bounding box center [1081, 564] width 72 height 43
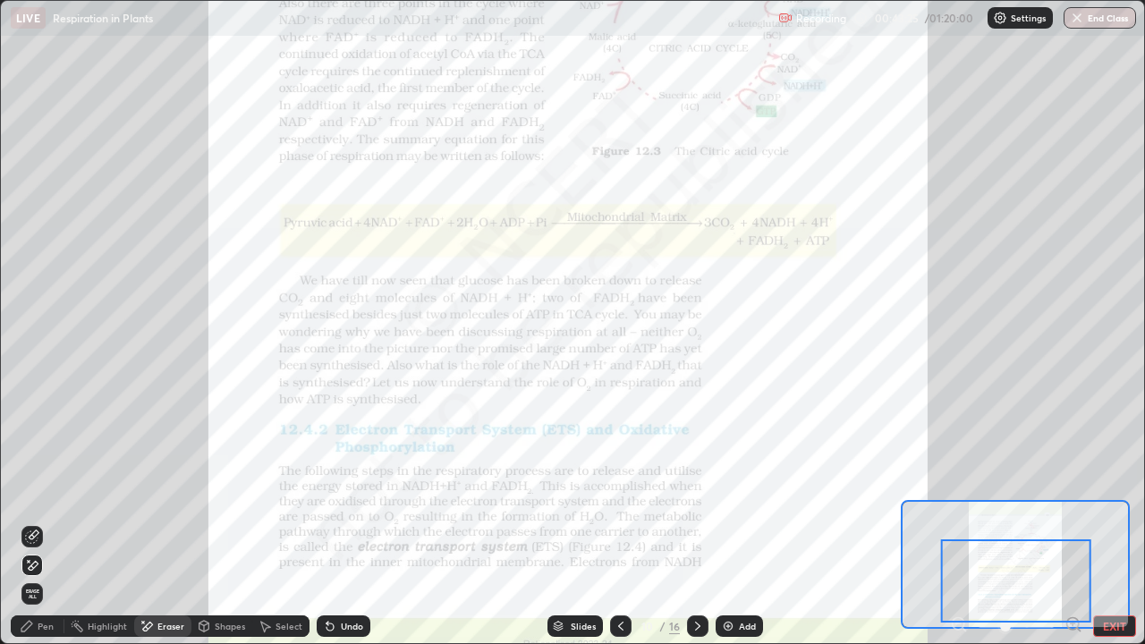
click at [48, 523] on div "Pen" at bounding box center [38, 625] width 54 height 21
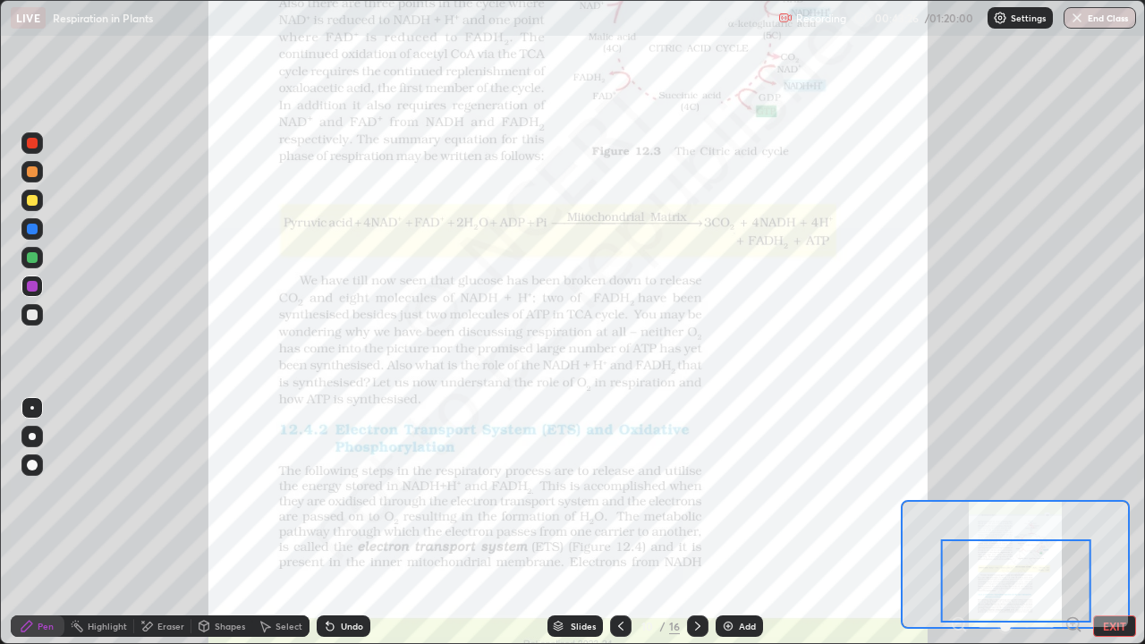
click at [30, 143] on div at bounding box center [32, 143] width 11 height 11
click at [692, 523] on icon at bounding box center [697, 626] width 14 height 14
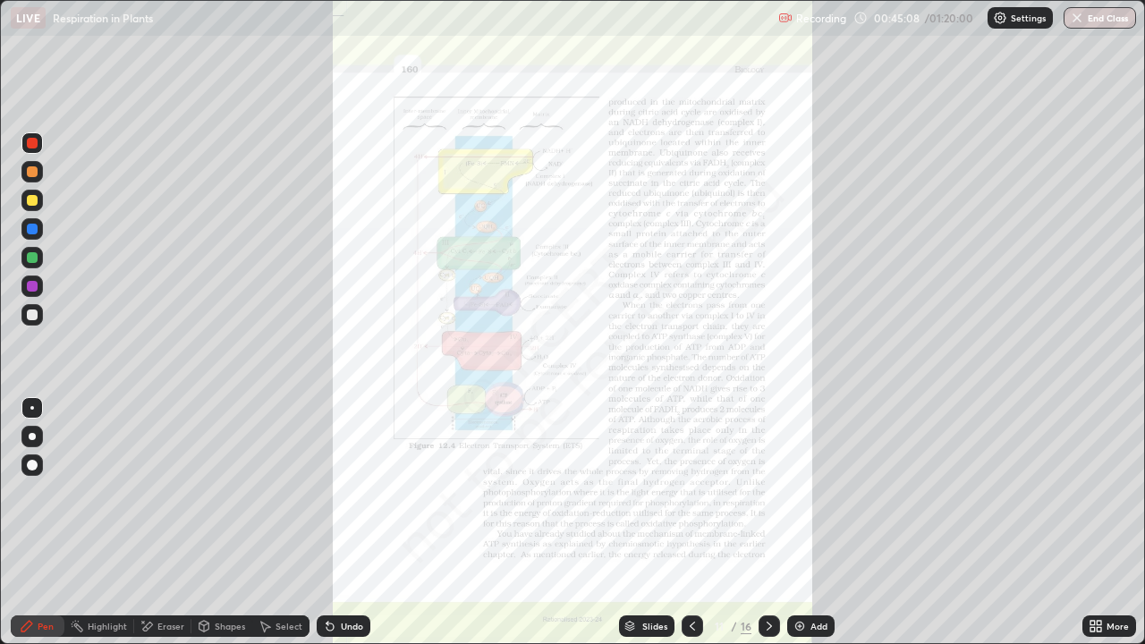
click at [1102, 523] on icon at bounding box center [1095, 626] width 14 height 14
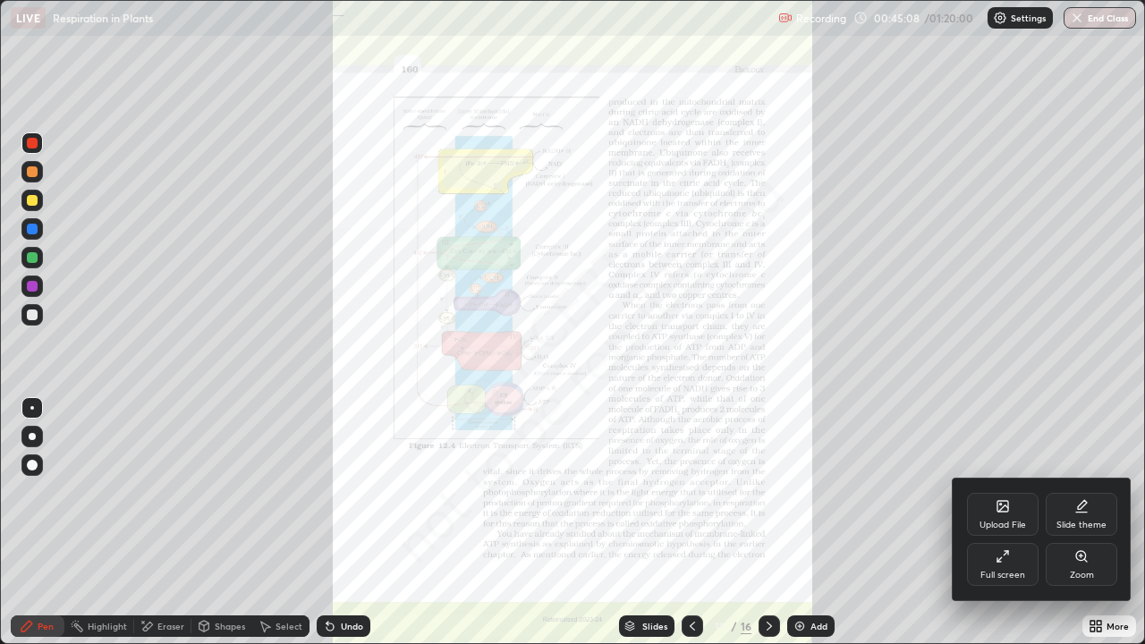
click at [1095, 523] on div "Zoom" at bounding box center [1081, 564] width 72 height 43
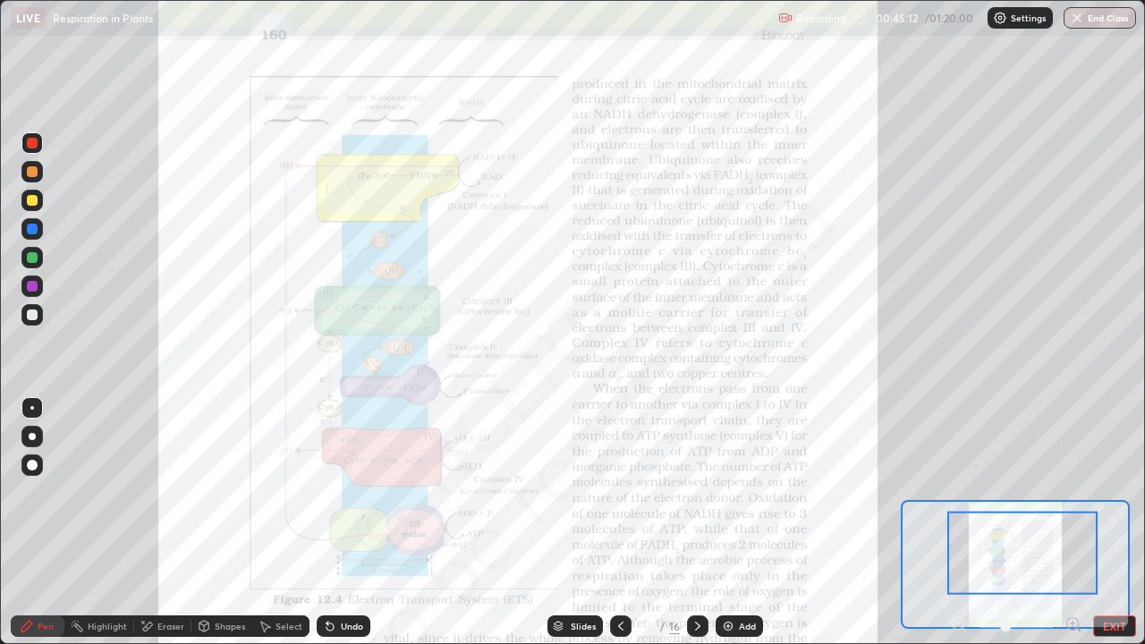
click at [171, 523] on div "Eraser" at bounding box center [170, 625] width 27 height 9
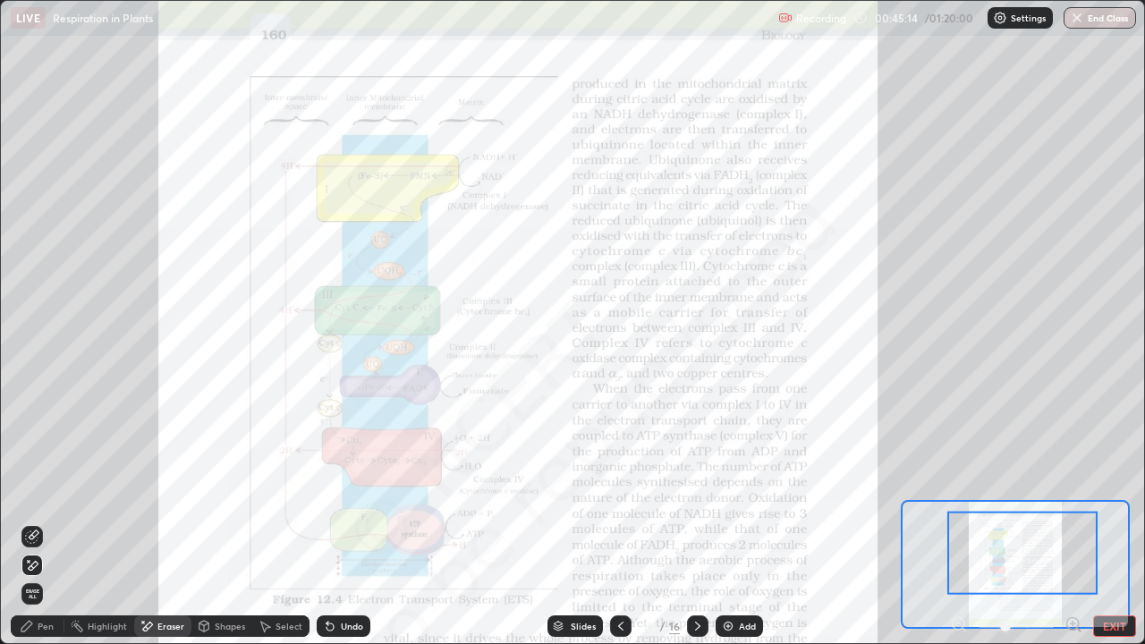
click at [30, 523] on icon at bounding box center [34, 534] width 10 height 9
click at [29, 523] on icon at bounding box center [29, 561] width 2 height 2
click at [45, 523] on div "Pen" at bounding box center [46, 625] width 16 height 9
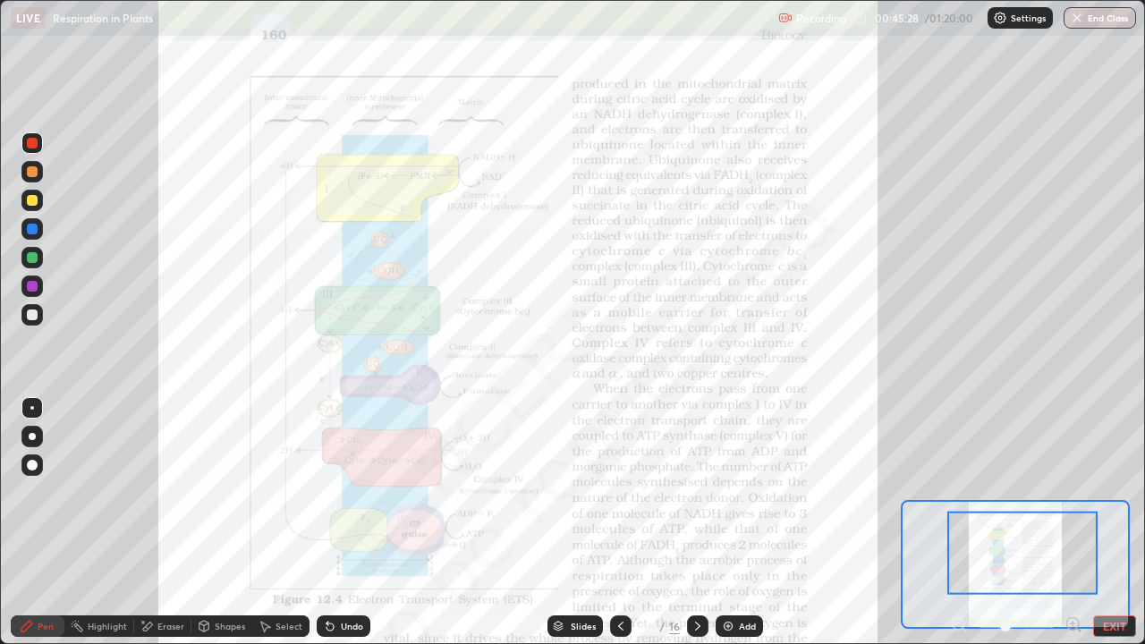
click at [38, 150] on div at bounding box center [31, 142] width 21 height 21
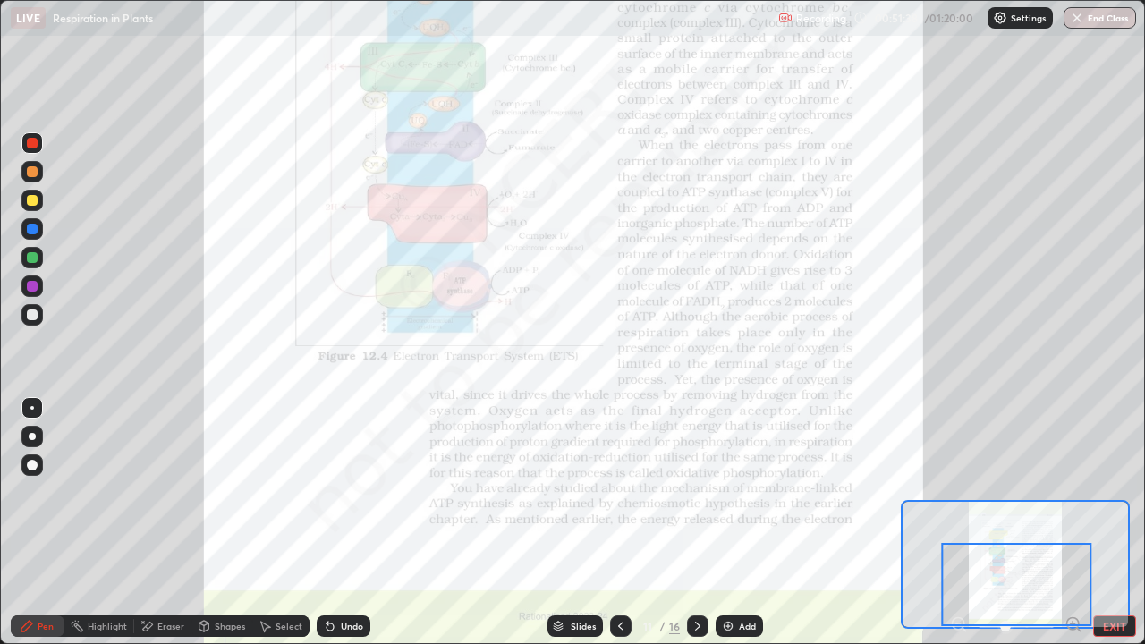
click at [695, 523] on icon at bounding box center [697, 625] width 5 height 9
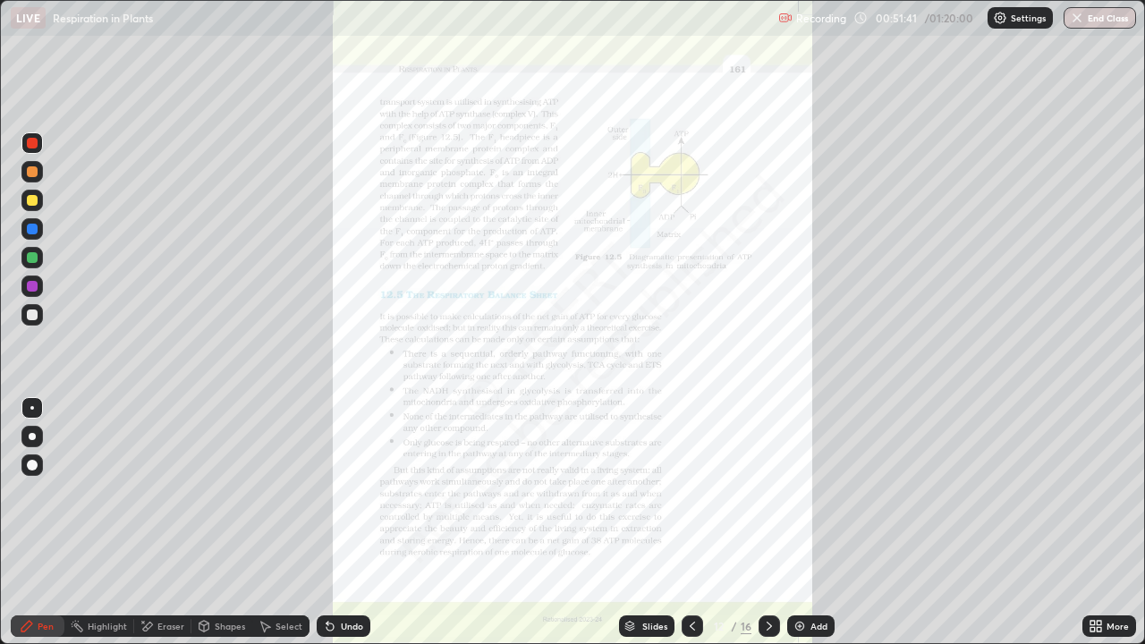
click at [1098, 523] on icon at bounding box center [1098, 623] width 4 height 4
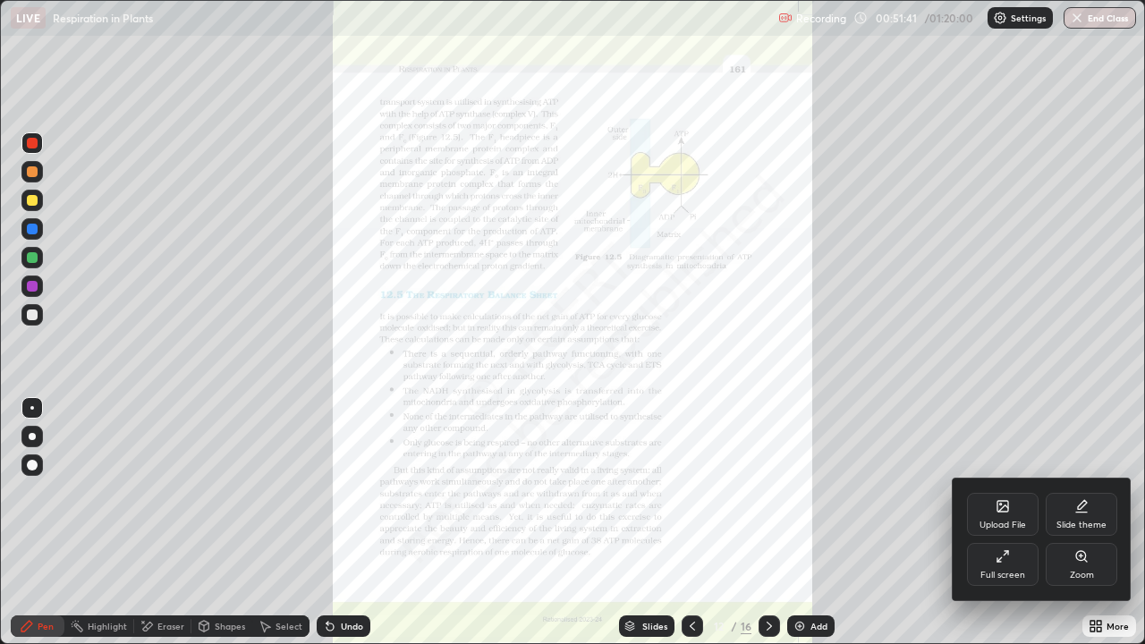
click at [1086, 523] on div "Zoom" at bounding box center [1082, 575] width 24 height 9
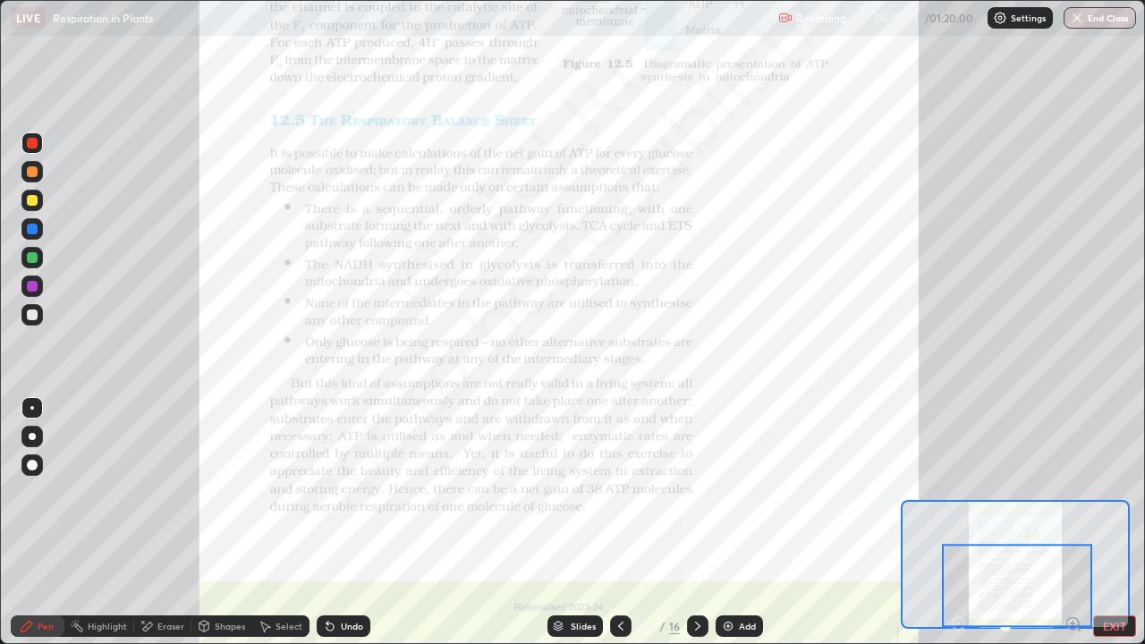
click at [32, 143] on div at bounding box center [32, 143] width 11 height 11
click at [694, 523] on icon at bounding box center [697, 626] width 14 height 14
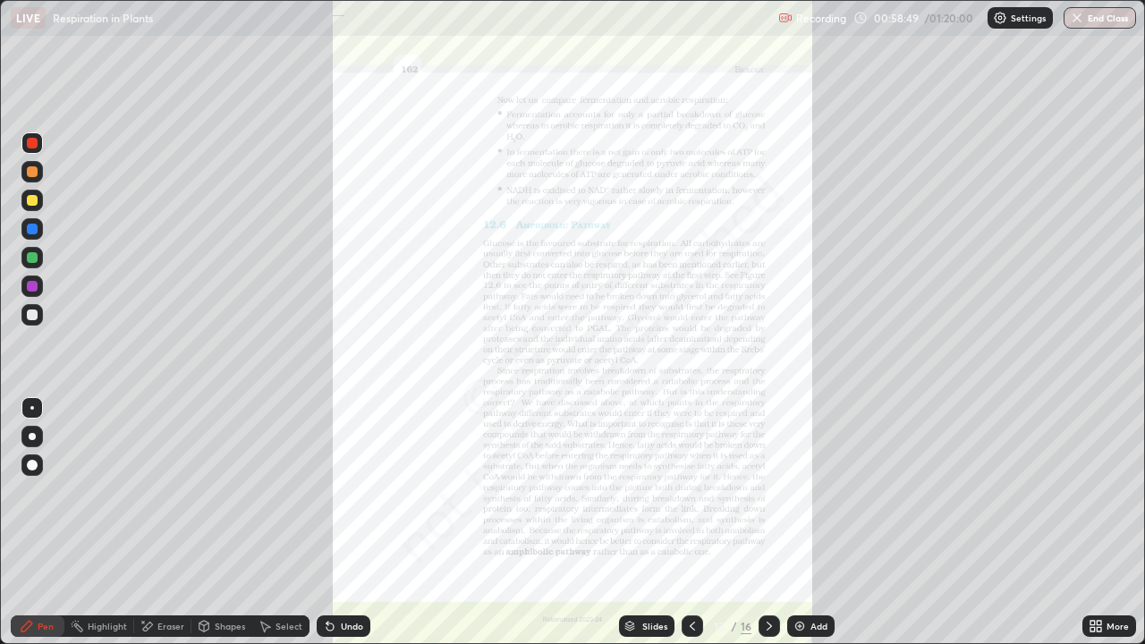
click at [1095, 523] on icon at bounding box center [1095, 626] width 14 height 14
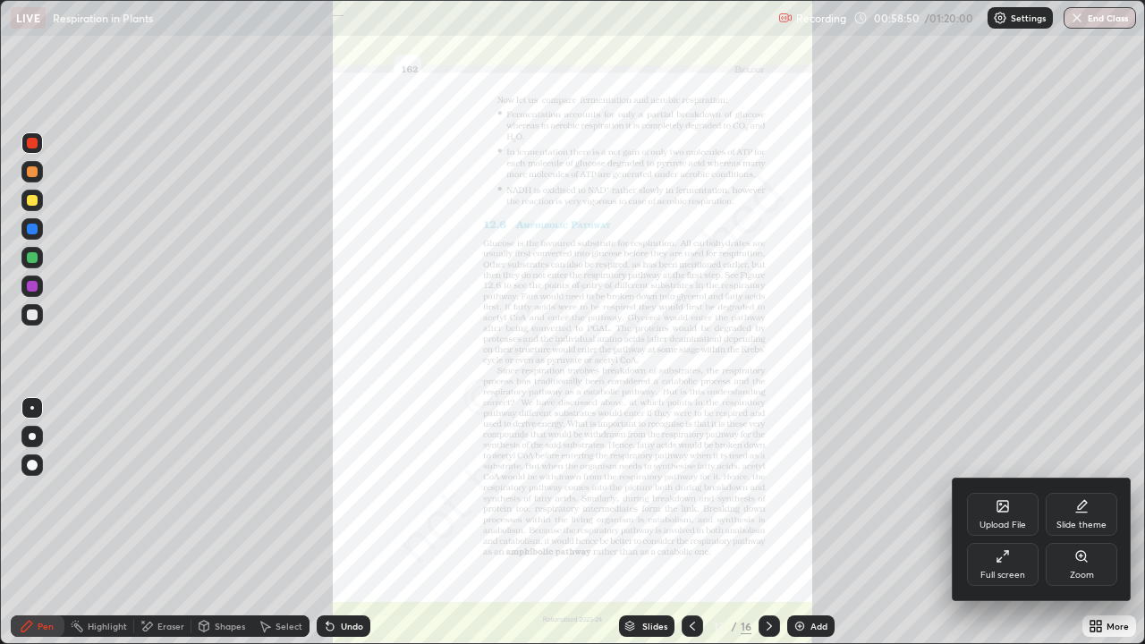
click at [1078, 523] on div "Zoom" at bounding box center [1082, 575] width 24 height 9
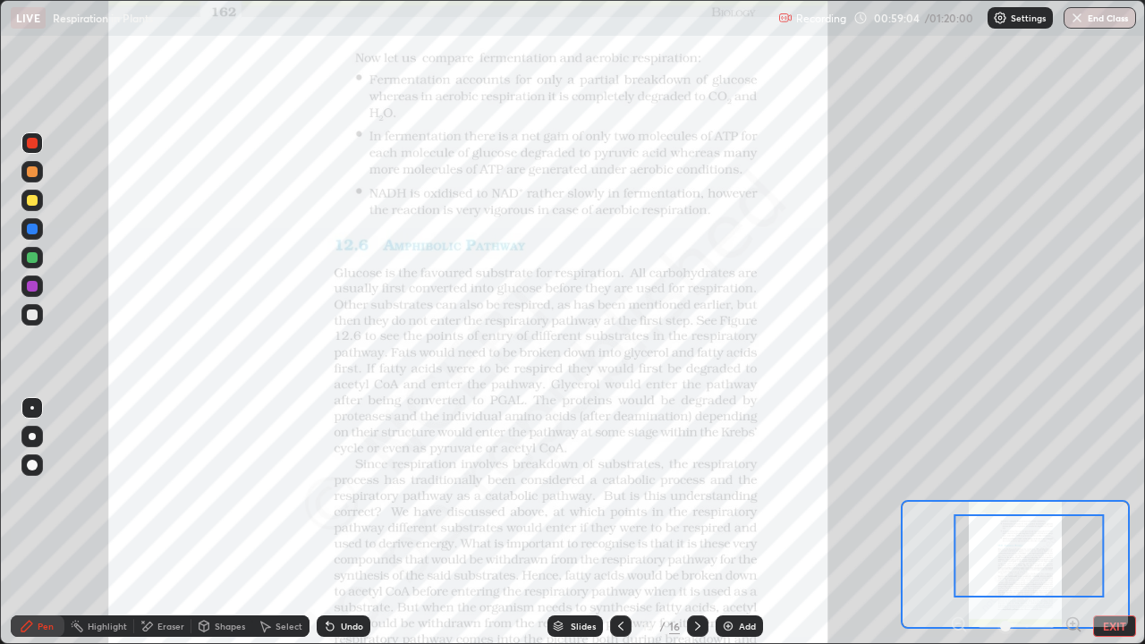
click at [551, 34] on div "LIVE Respiration in Plants" at bounding box center [391, 18] width 760 height 36
click at [563, 35] on div "LIVE Respiration in Plants" at bounding box center [391, 18] width 760 height 36
click at [1105, 15] on button "End Class" at bounding box center [1099, 17] width 72 height 21
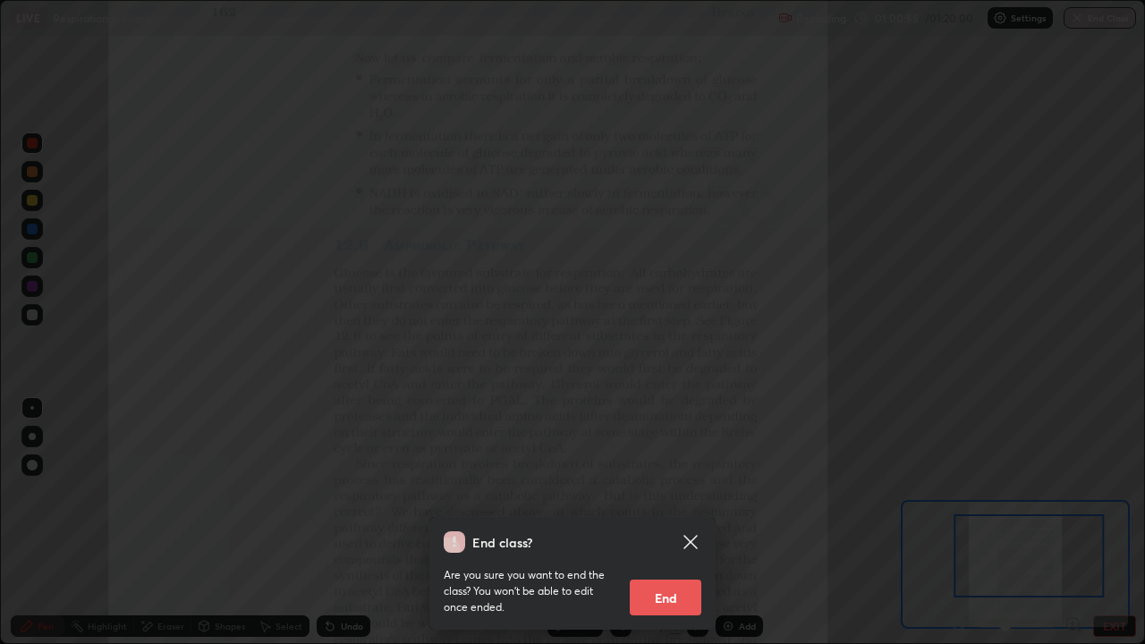
click at [674, 523] on button "End" at bounding box center [666, 597] width 72 height 36
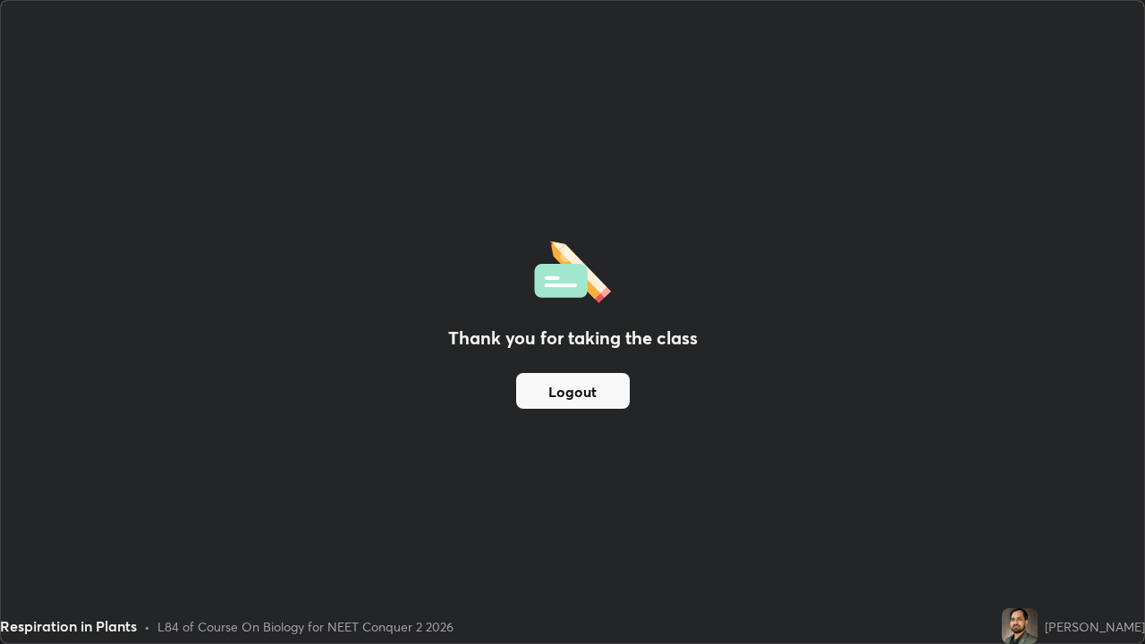
click at [660, 523] on div "Thank you for taking the class Logout" at bounding box center [572, 322] width 1143 height 642
click at [600, 388] on button "Logout" at bounding box center [573, 391] width 114 height 36
